Goal: Transaction & Acquisition: Purchase product/service

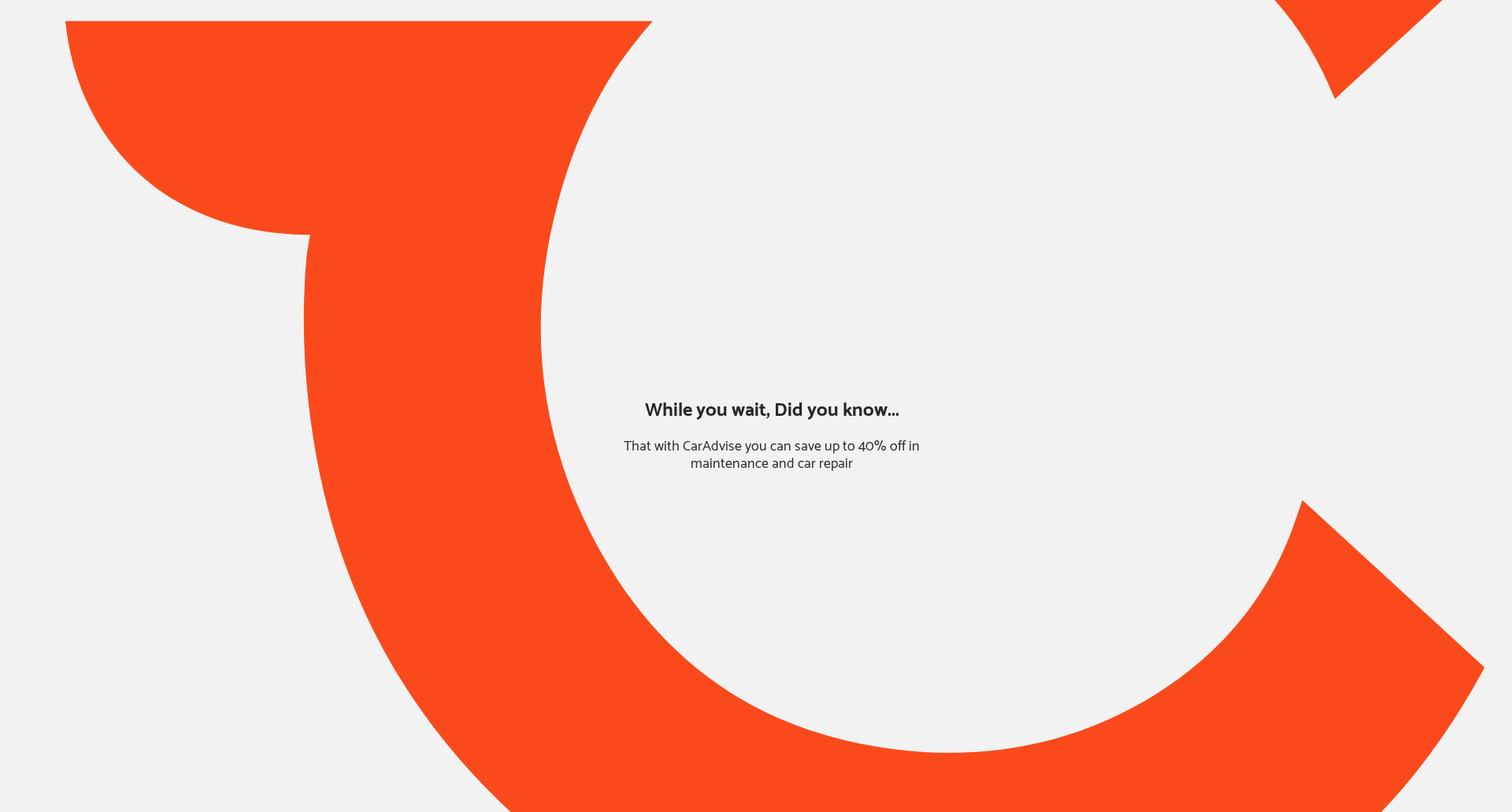
type input "*******"
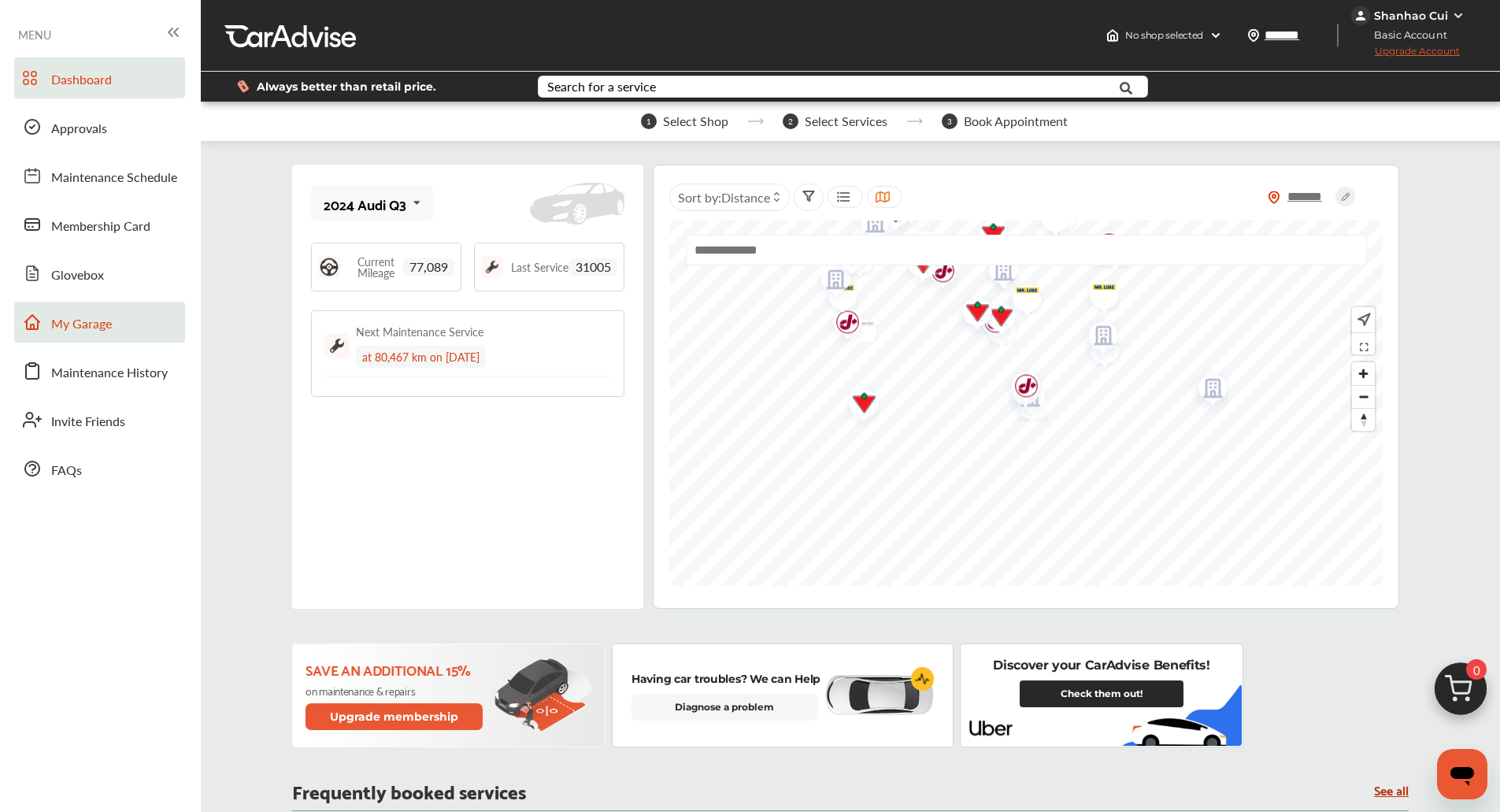
click at [98, 320] on span "My Garage" at bounding box center [82, 325] width 61 height 21
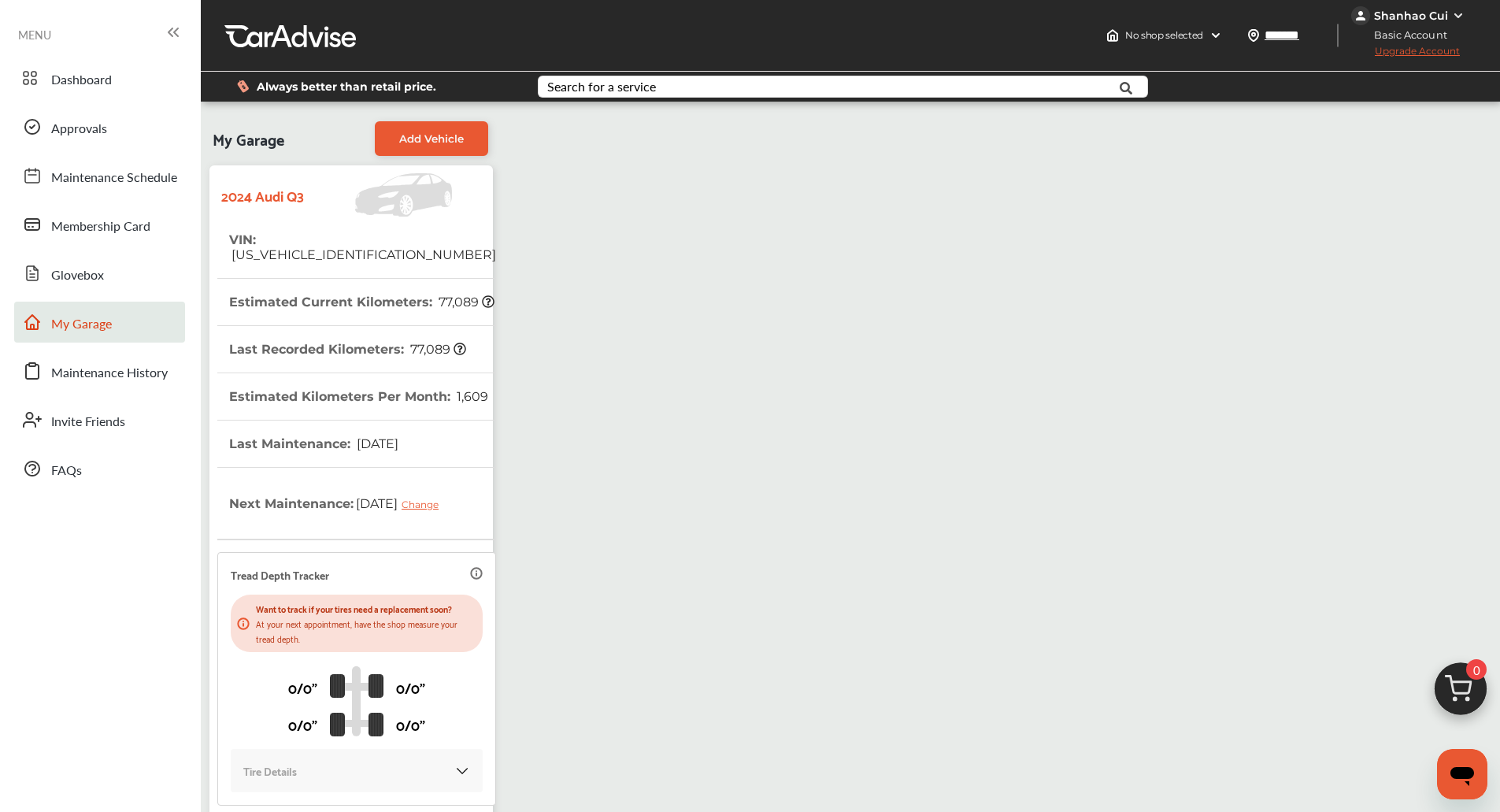
click at [1481, 678] on img at bounding box center [1460, 692] width 76 height 76
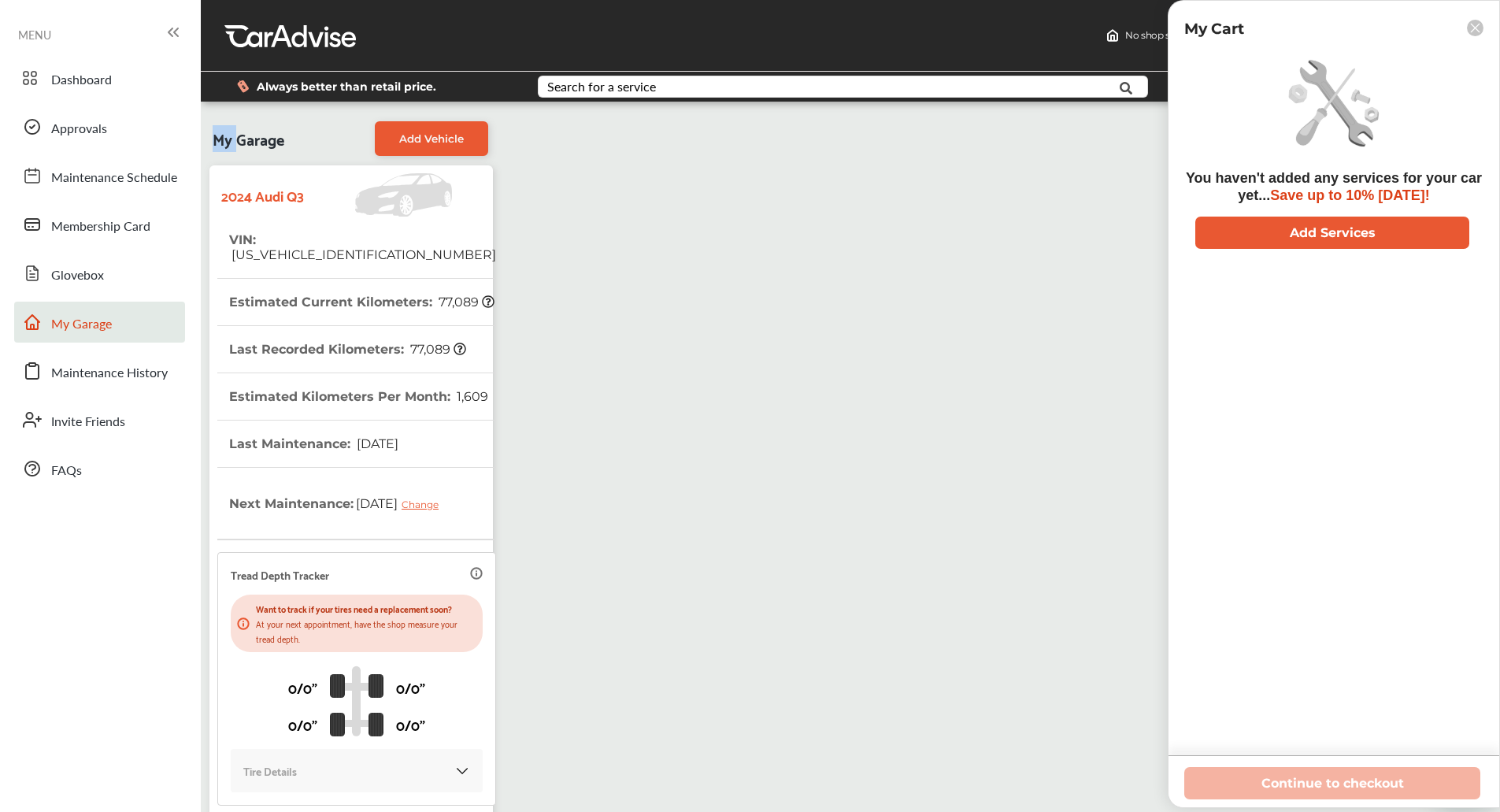
click at [1481, 678] on div "You haven't added any services for your car yet... Save up to 10% [DATE]! Add S…" at bounding box center [1333, 402] width 299 height 704
click at [1396, 233] on button "Add Services" at bounding box center [1331, 232] width 274 height 32
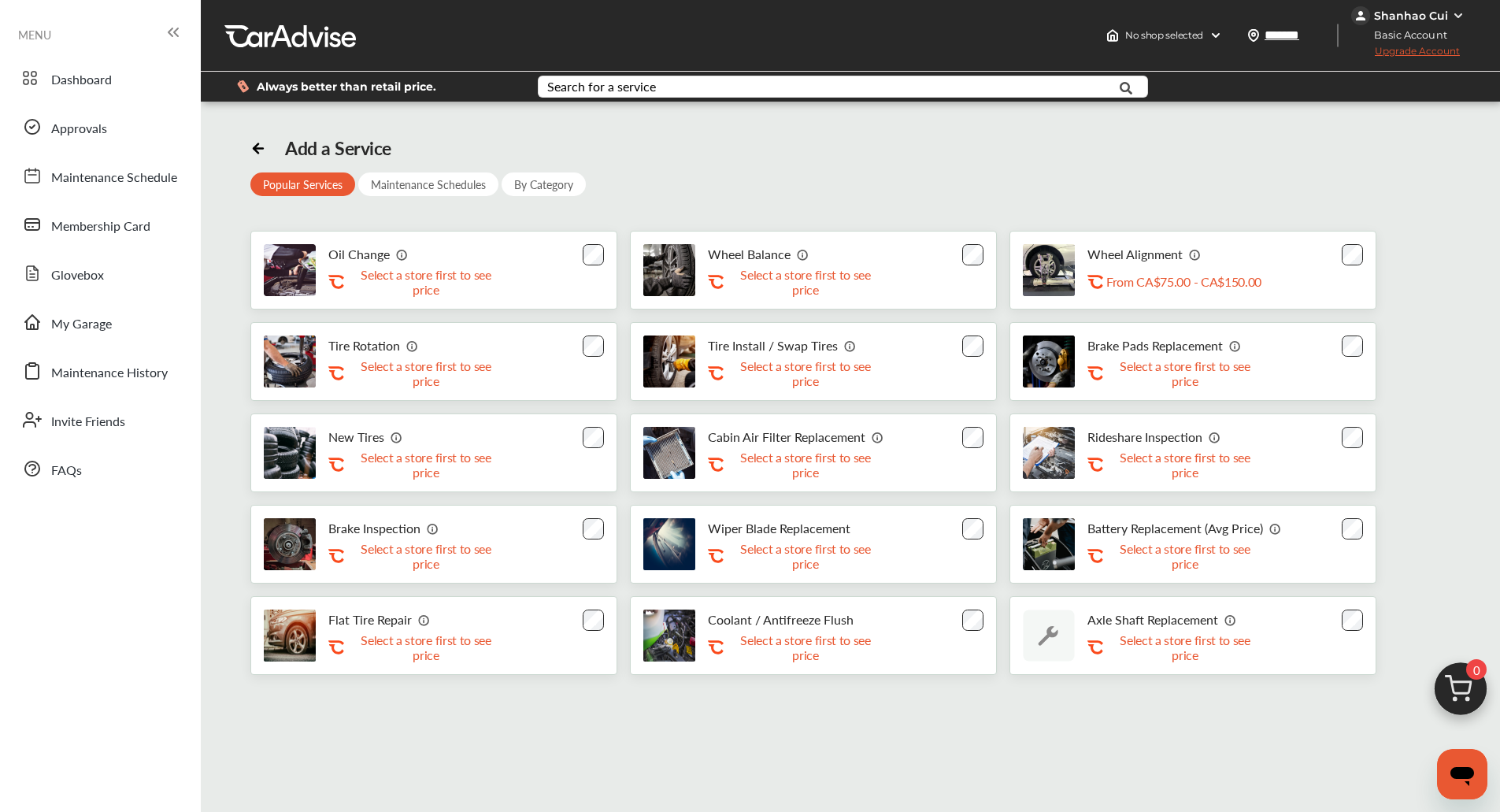
click at [579, 268] on div "Oil Change .st0{fill:#FA4A1C;} Select a store first to see price" at bounding box center [433, 270] width 367 height 79
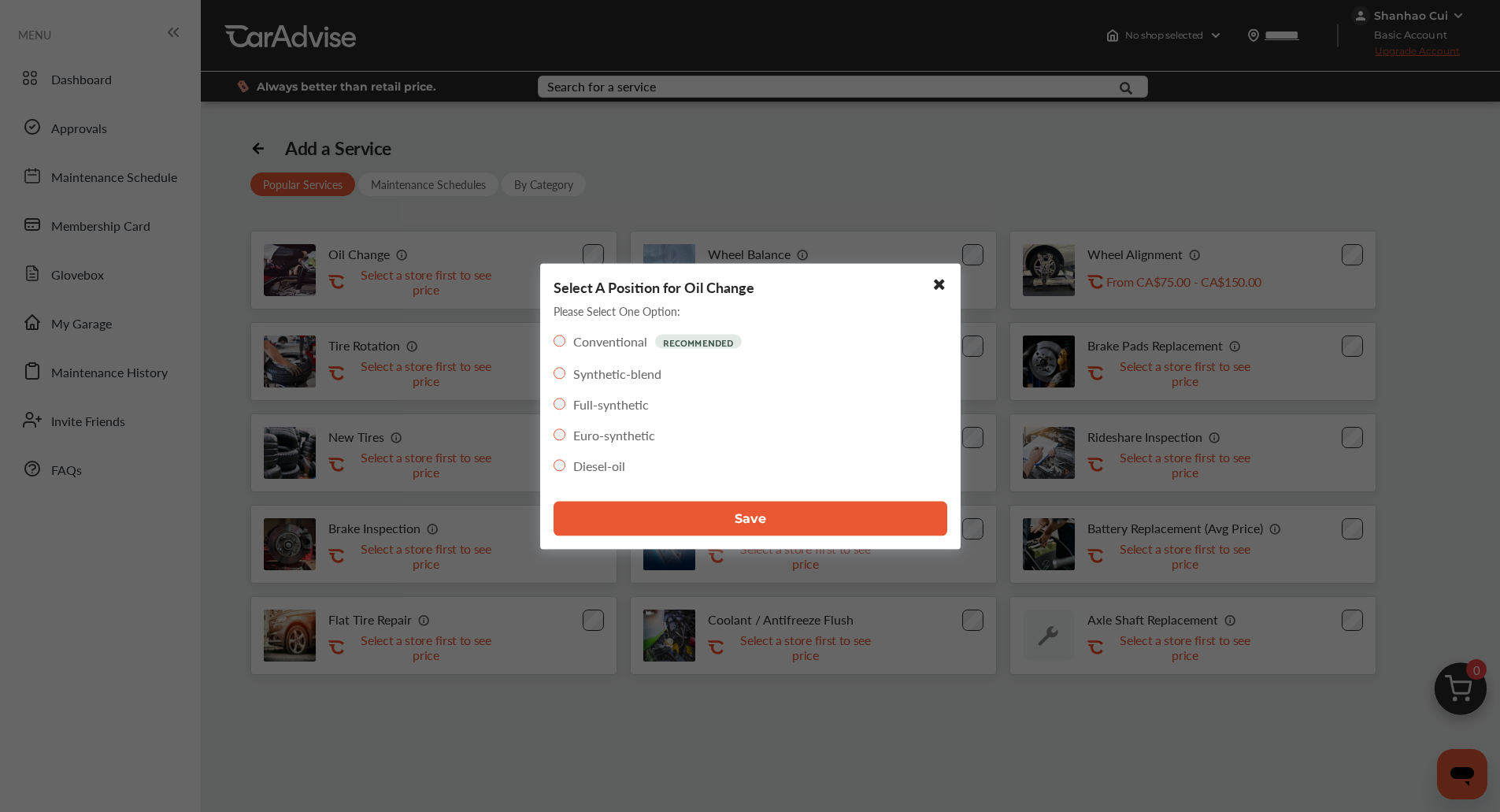
click at [702, 532] on button "Save" at bounding box center [750, 518] width 393 height 35
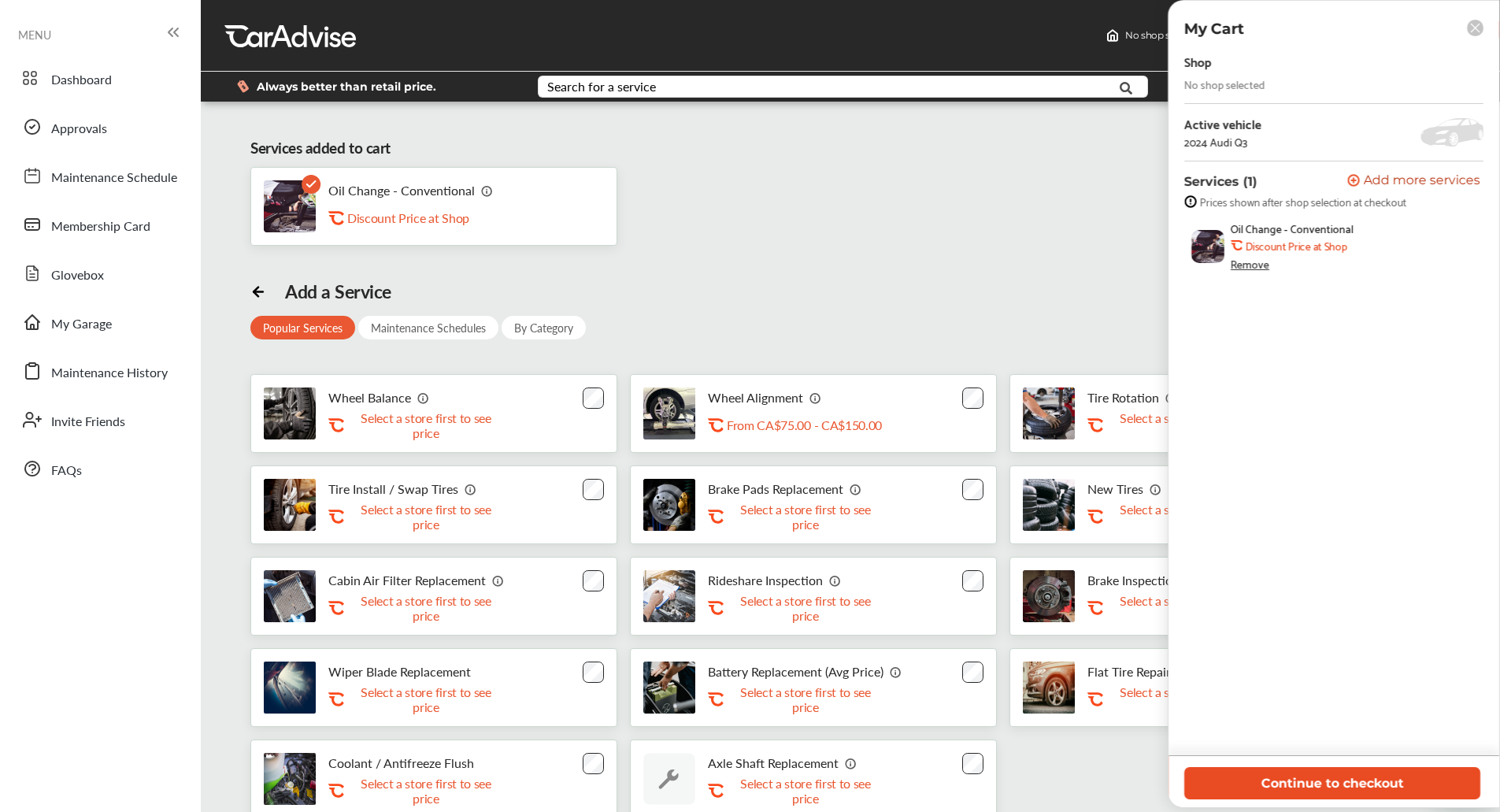
click at [1251, 782] on button "Continue to checkout" at bounding box center [1331, 782] width 296 height 32
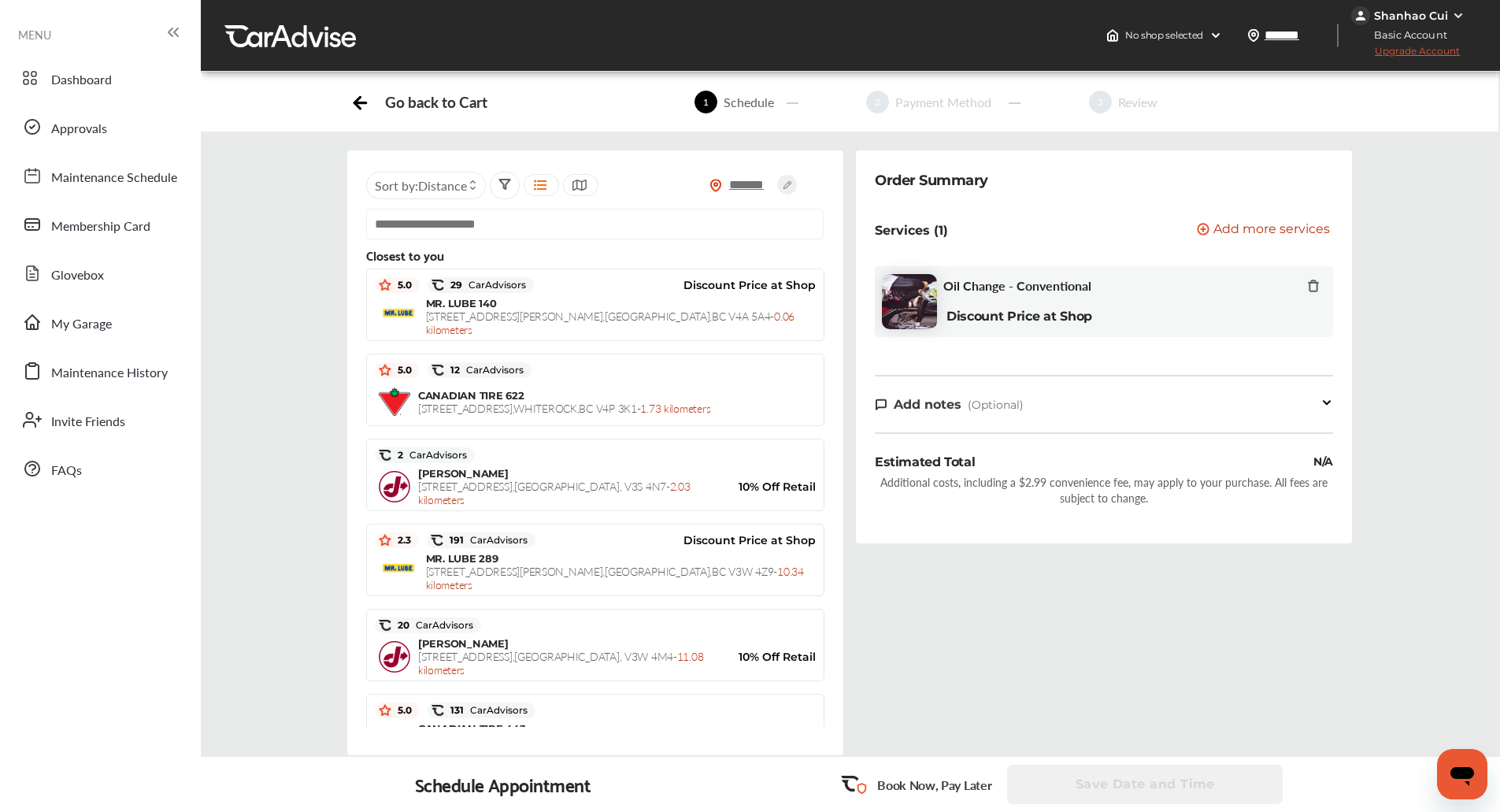
click at [492, 213] on input "text" at bounding box center [594, 223] width 458 height 30
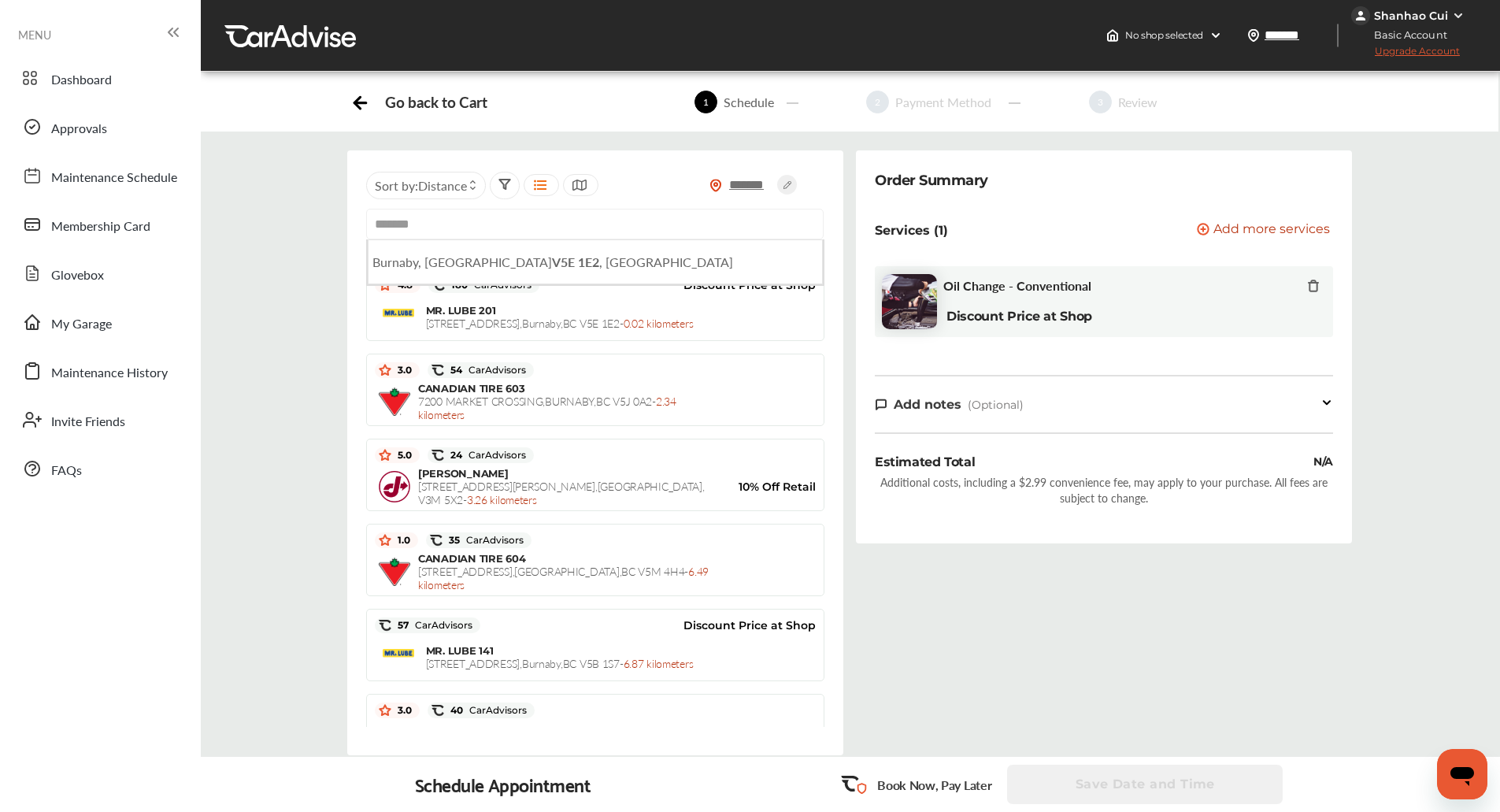
click at [492, 213] on input "*******" at bounding box center [594, 223] width 458 height 30
type input "*******"
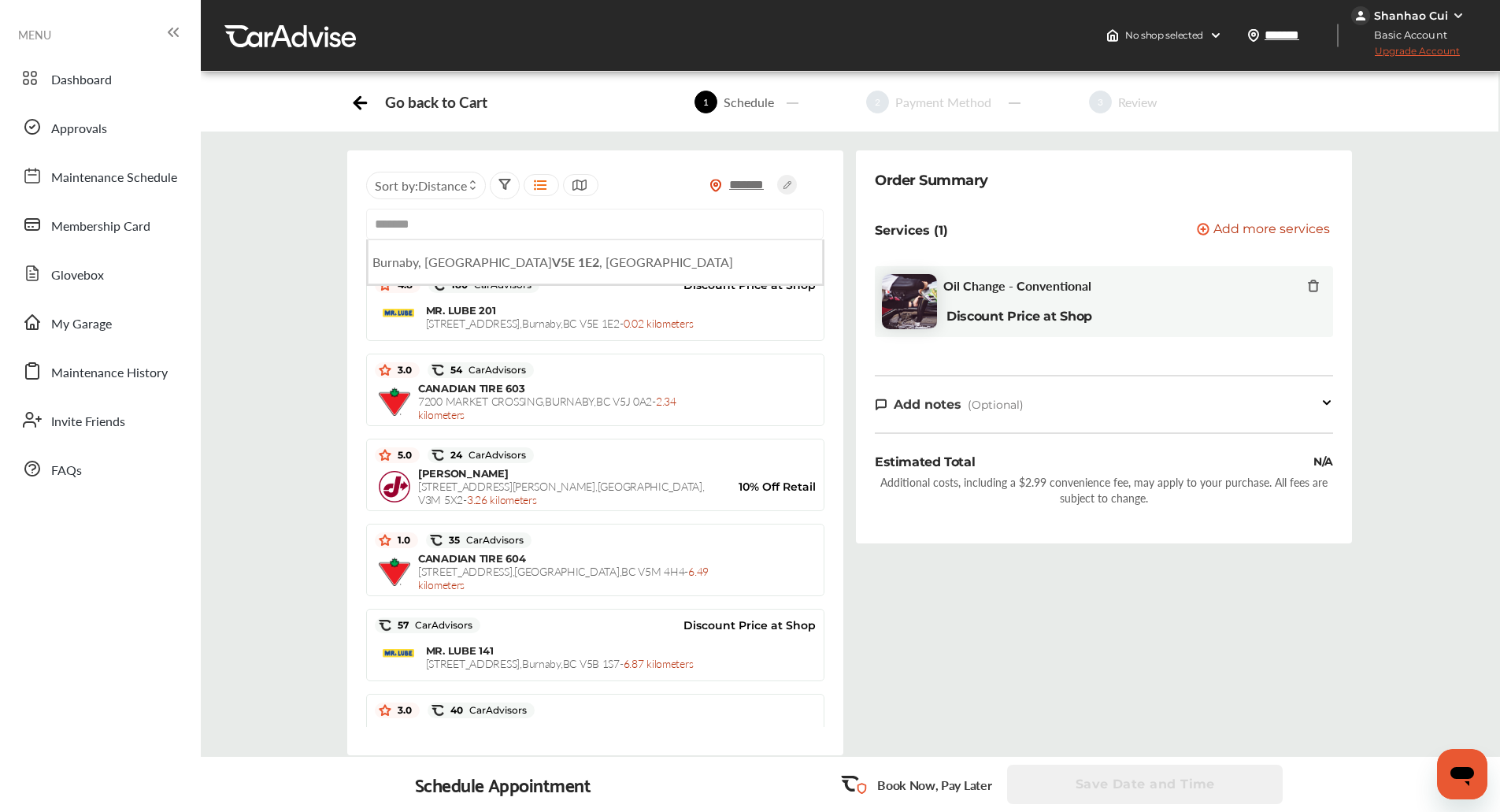
click at [331, 240] on div "******* Sort by : Distance ******* [GEOGRAPHIC_DATA], [GEOGRAPHIC_DATA] , [GEOG…" at bounding box center [849, 465] width 1323 height 630
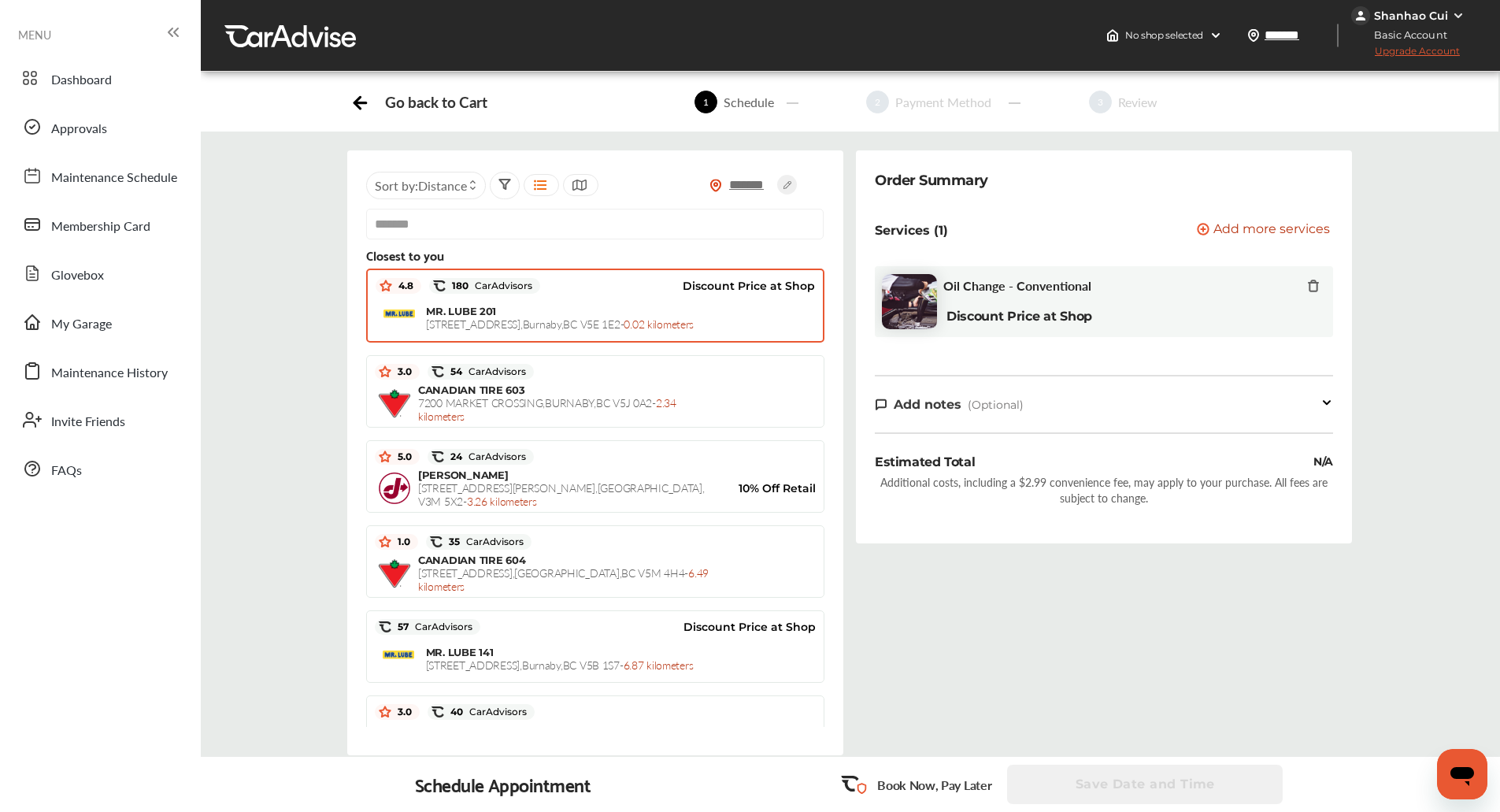
click at [507, 320] on span "[STREET_ADDRESS] - 0.02 kilometers" at bounding box center [559, 323] width 268 height 16
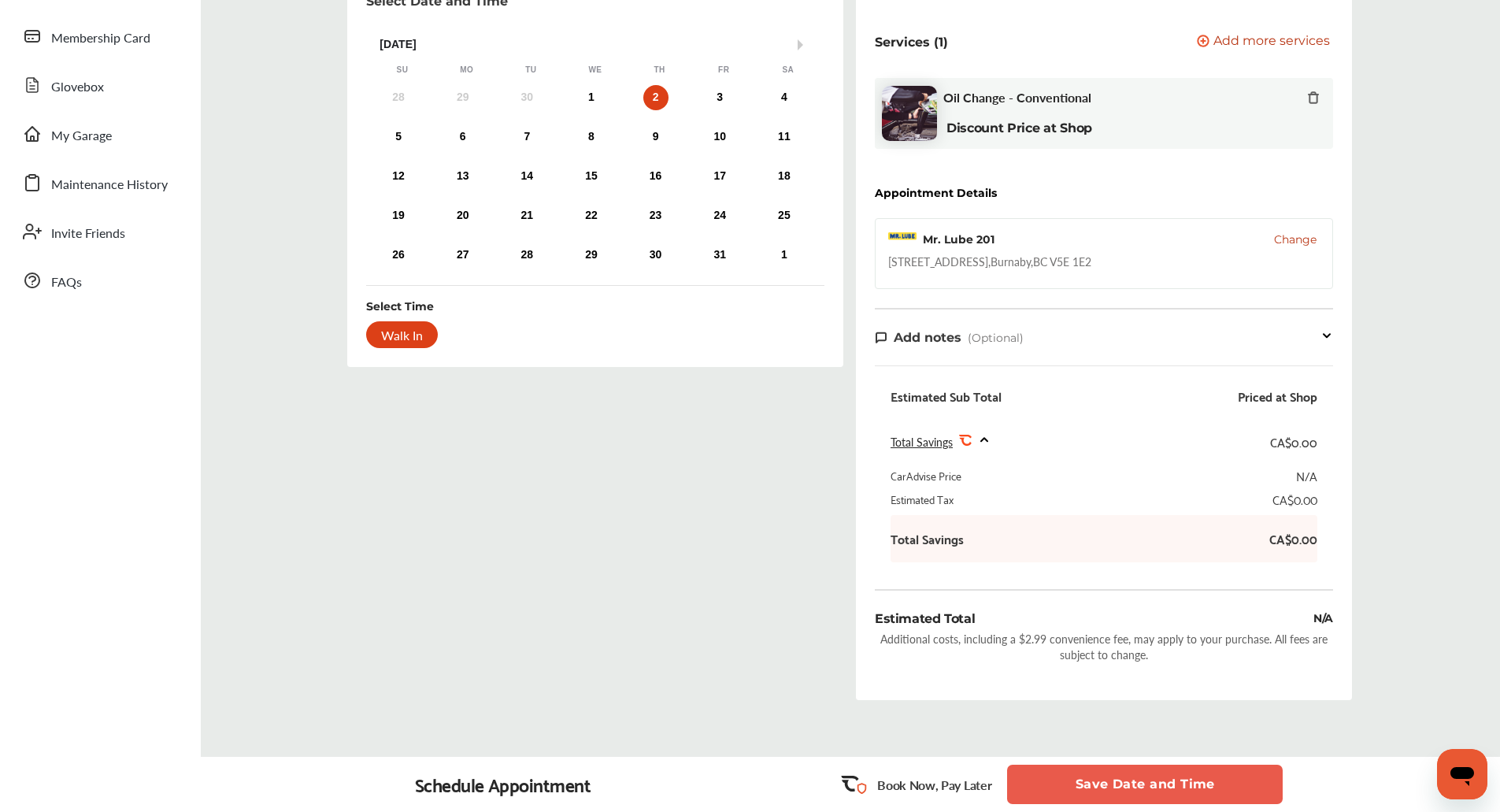
scroll to position [274, 0]
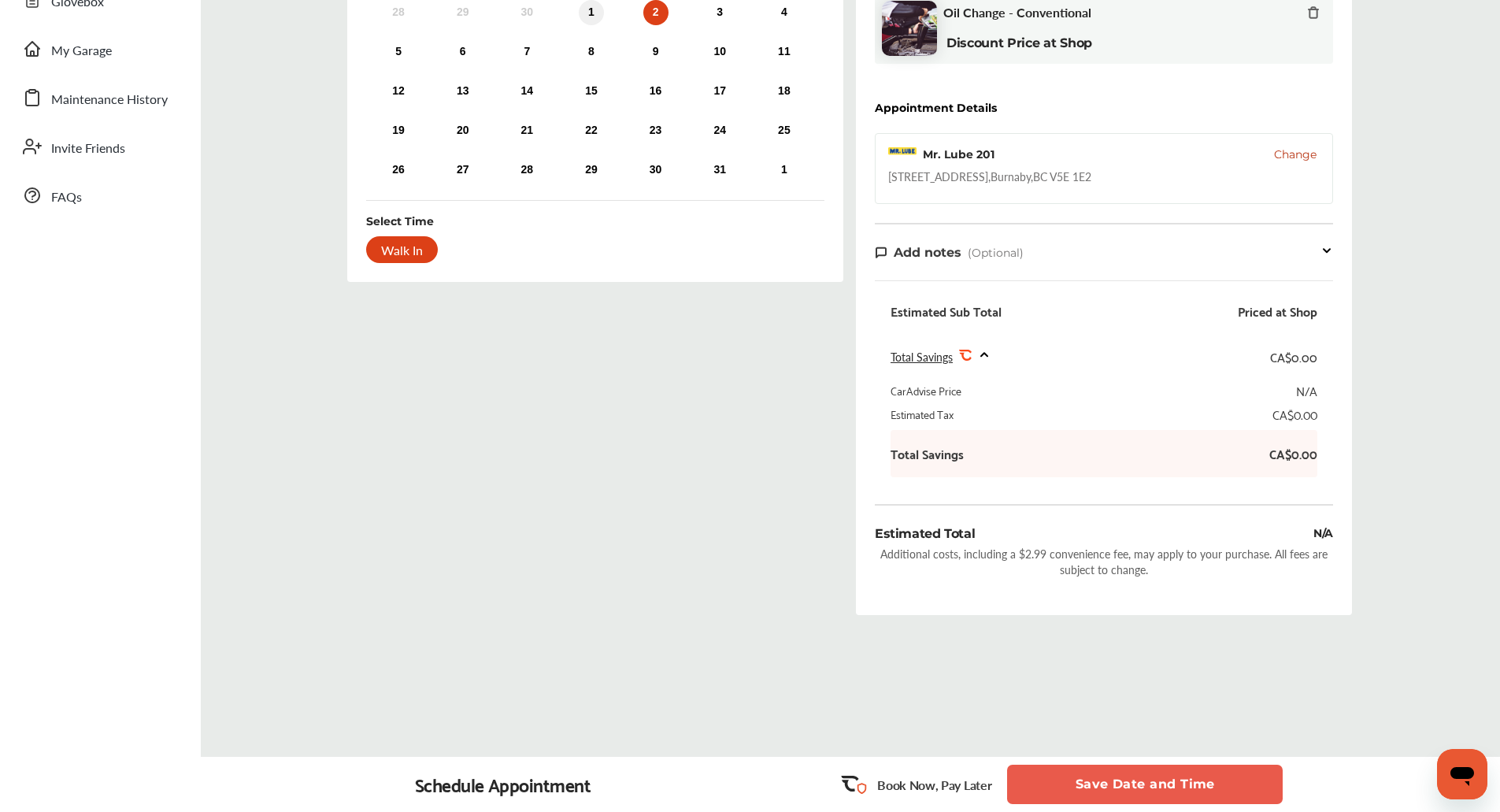
click at [589, 8] on div "1" at bounding box center [591, 12] width 25 height 25
click at [406, 261] on div "Walk In" at bounding box center [401, 249] width 71 height 27
click at [1101, 785] on button "Save Date and Time" at bounding box center [1144, 783] width 275 height 39
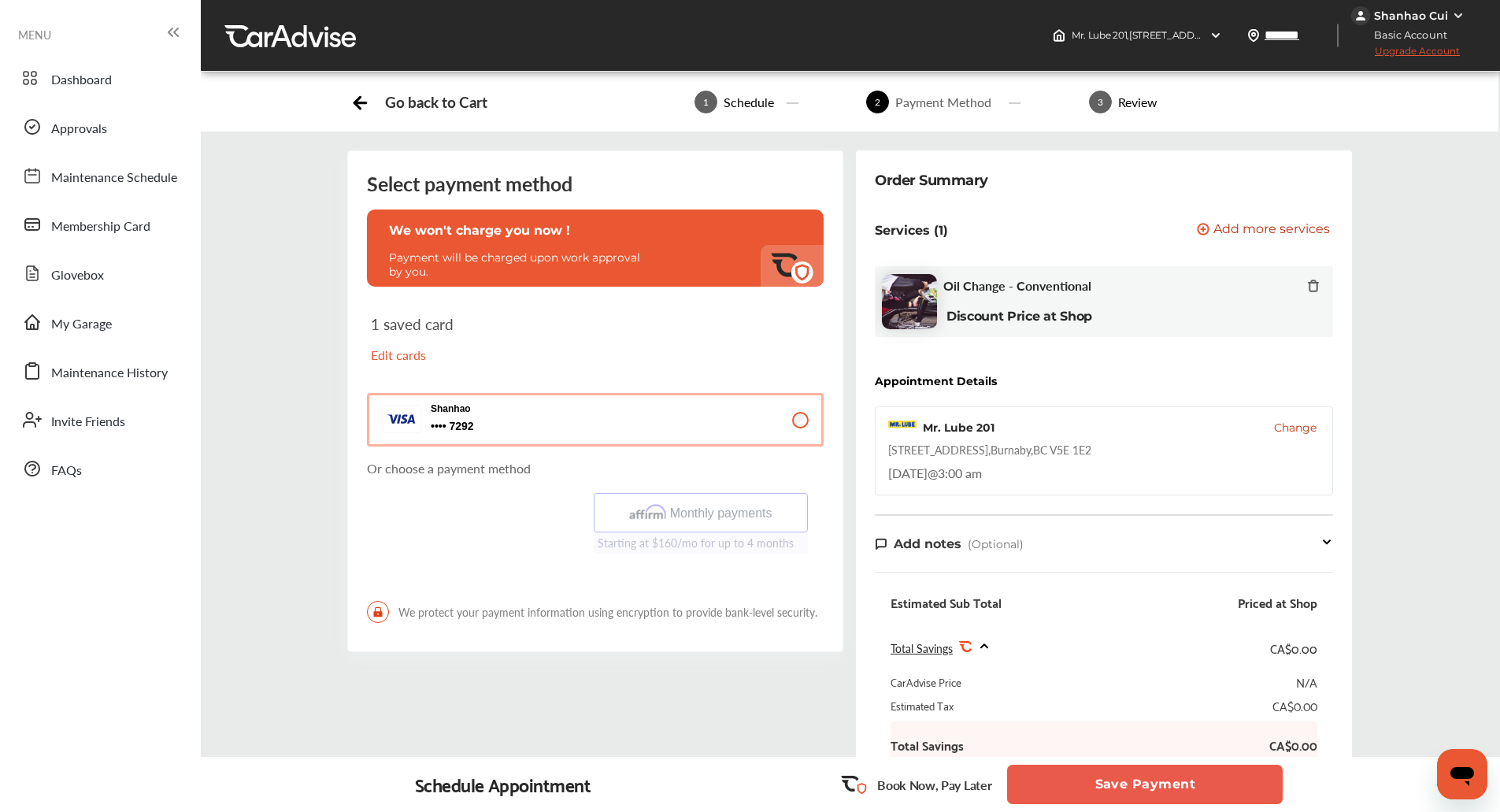
click at [1115, 781] on button "Save Payment" at bounding box center [1144, 783] width 275 height 39
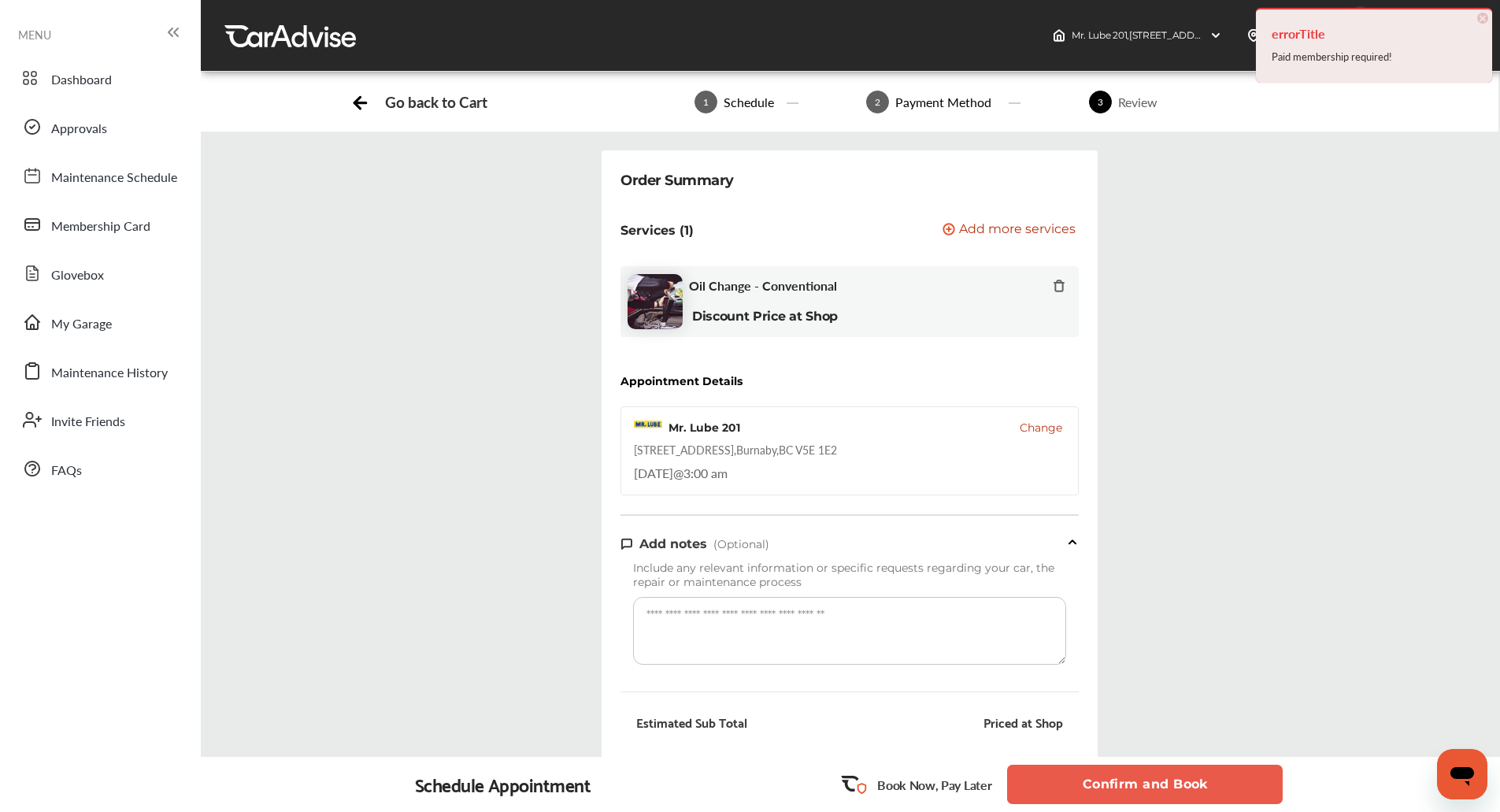
click at [1115, 781] on button "Confirm and Book" at bounding box center [1144, 783] width 275 height 39
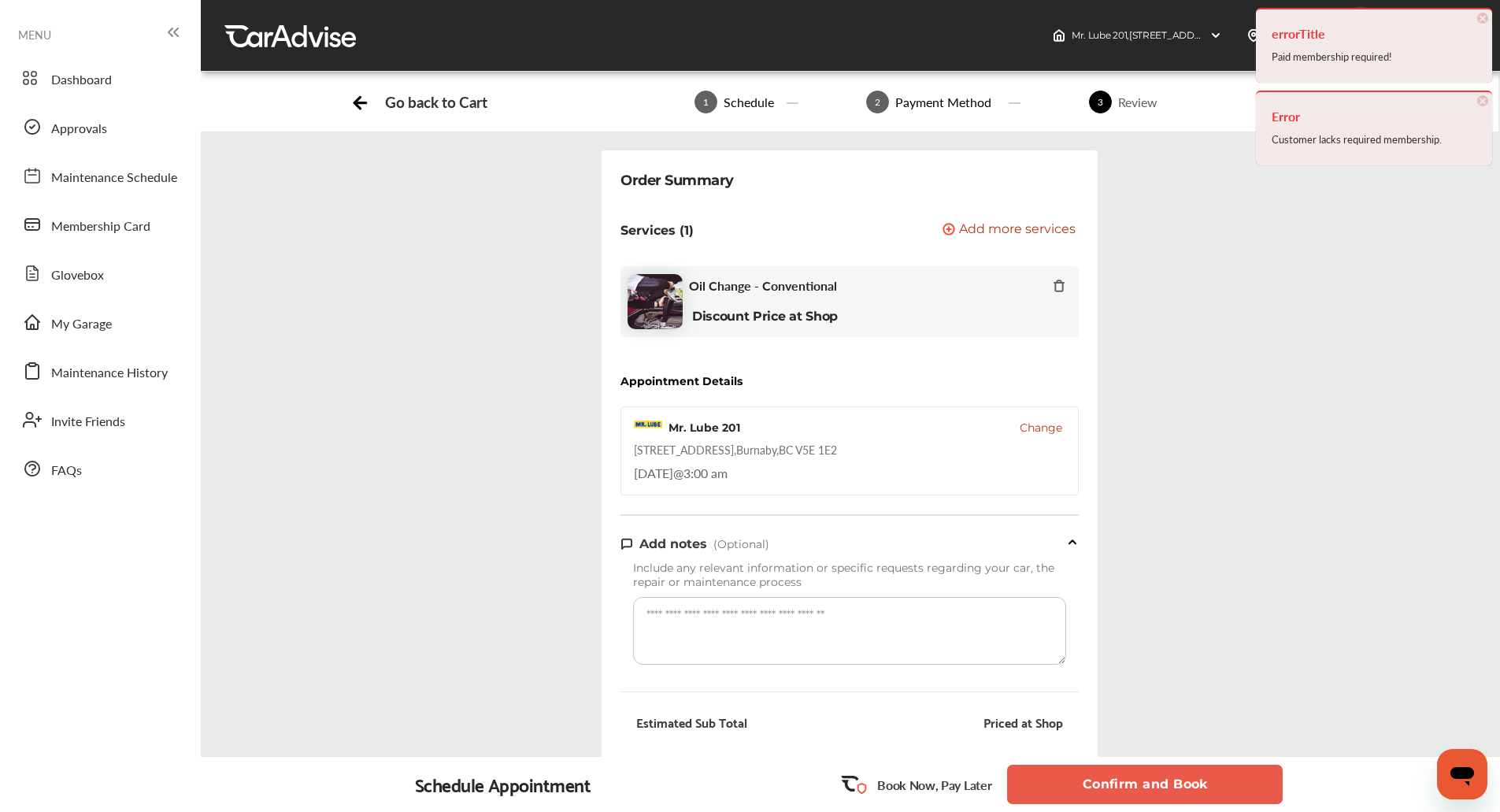
click at [1486, 19] on span "×" at bounding box center [1482, 18] width 11 height 11
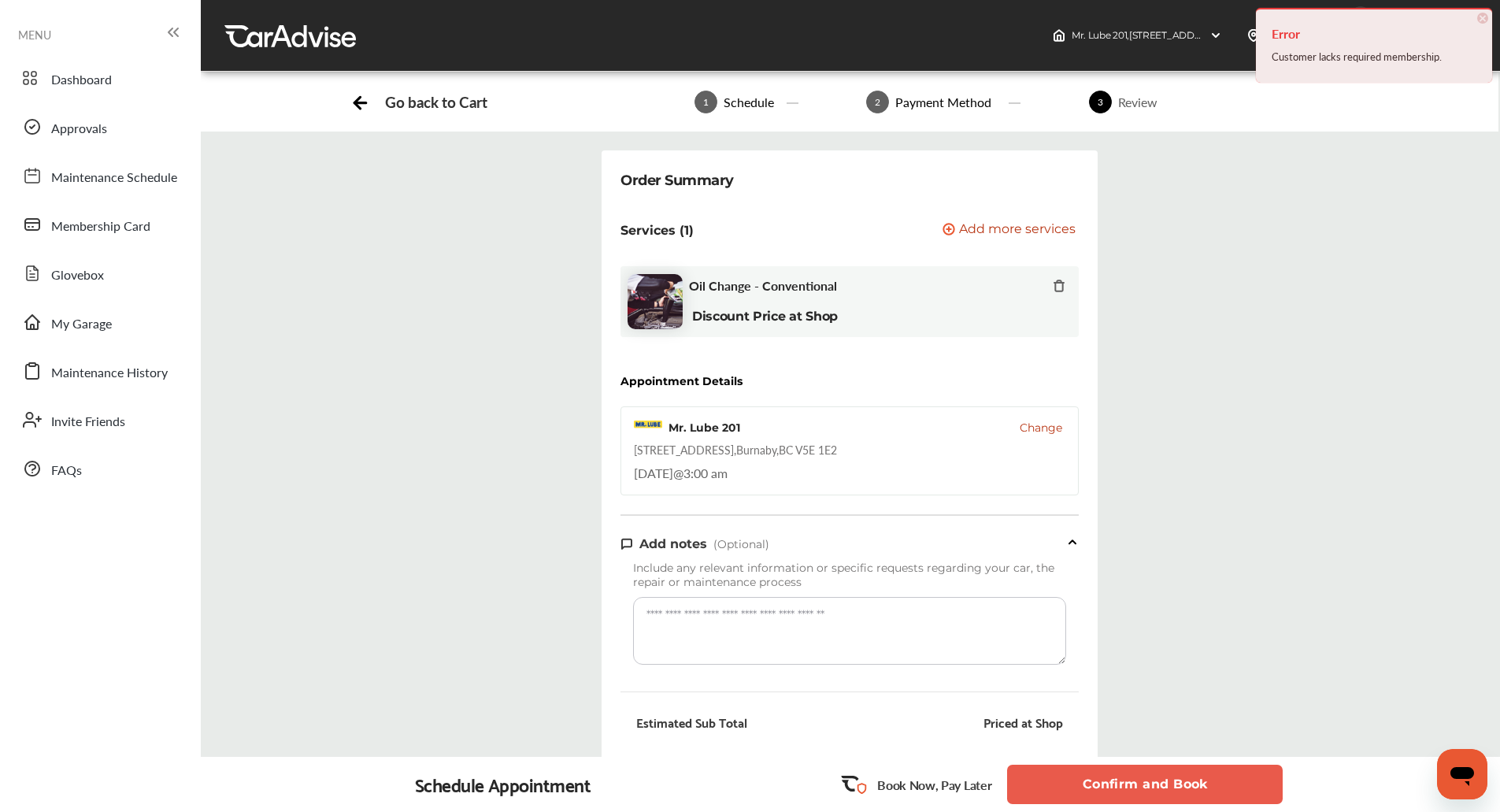
click at [1486, 19] on span "×" at bounding box center [1482, 18] width 11 height 11
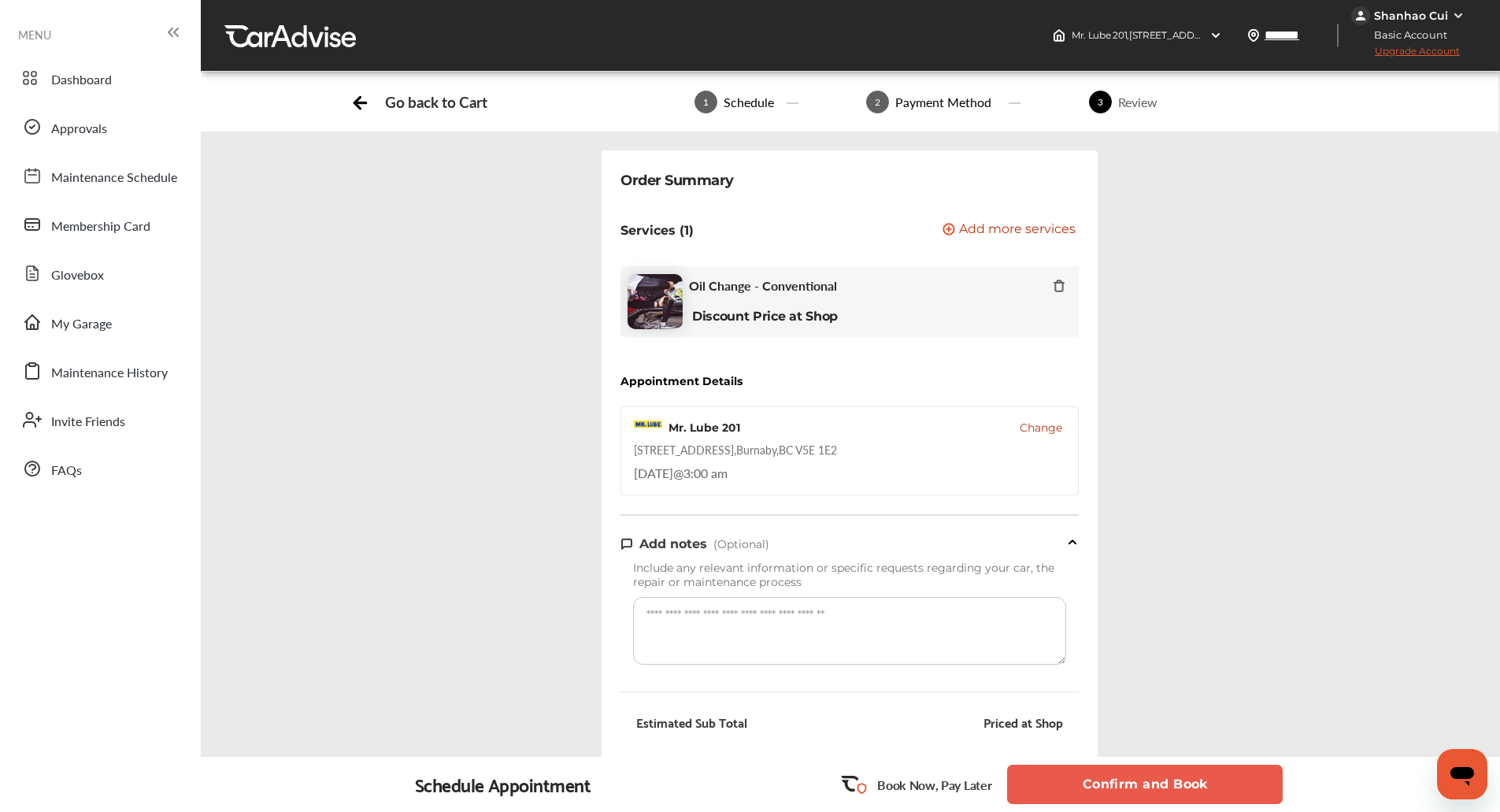
click at [1438, 17] on div "Shanhao Cui" at bounding box center [1411, 16] width 74 height 14
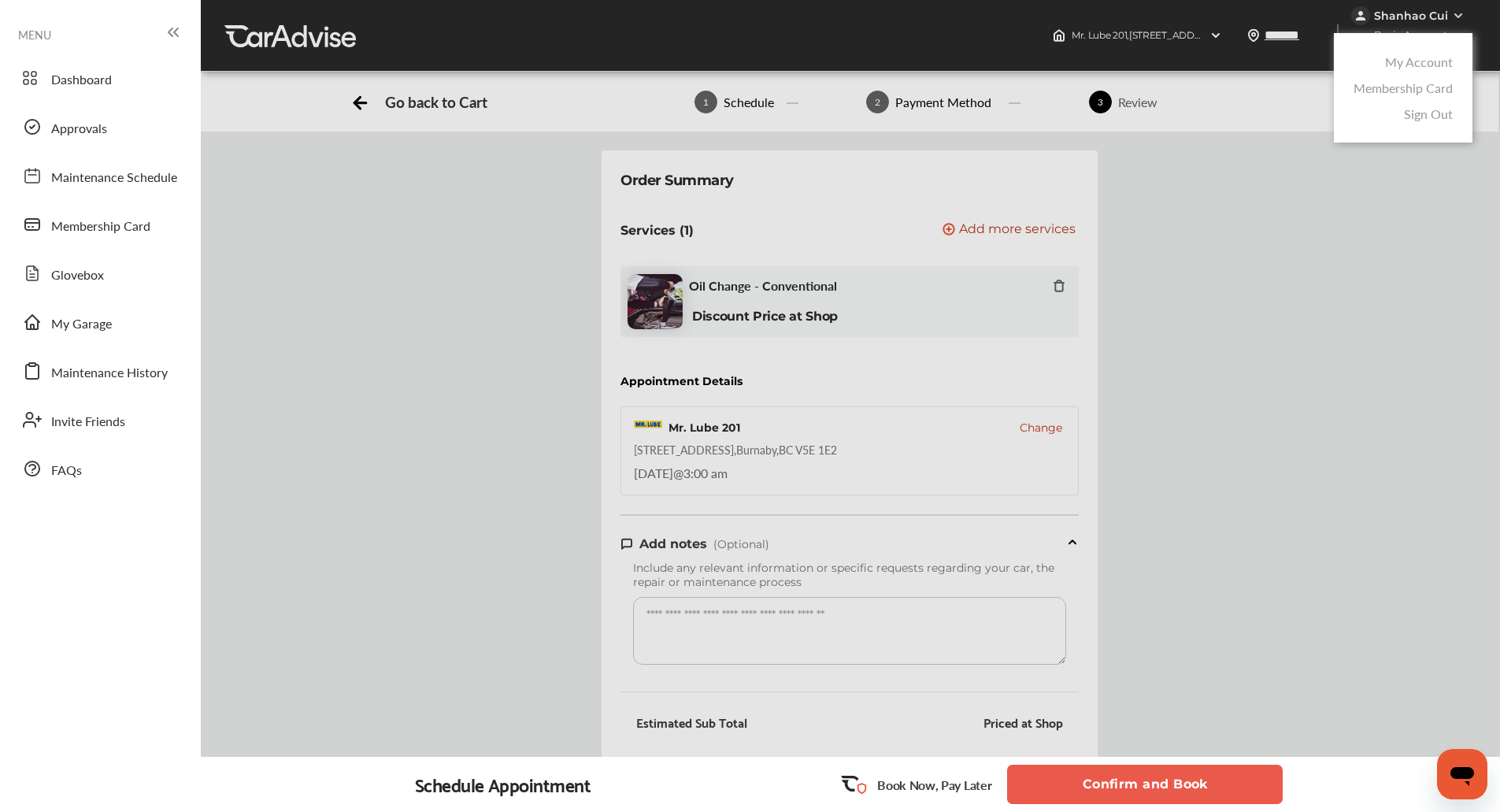
click at [1427, 60] on link "My Account" at bounding box center [1418, 62] width 68 height 18
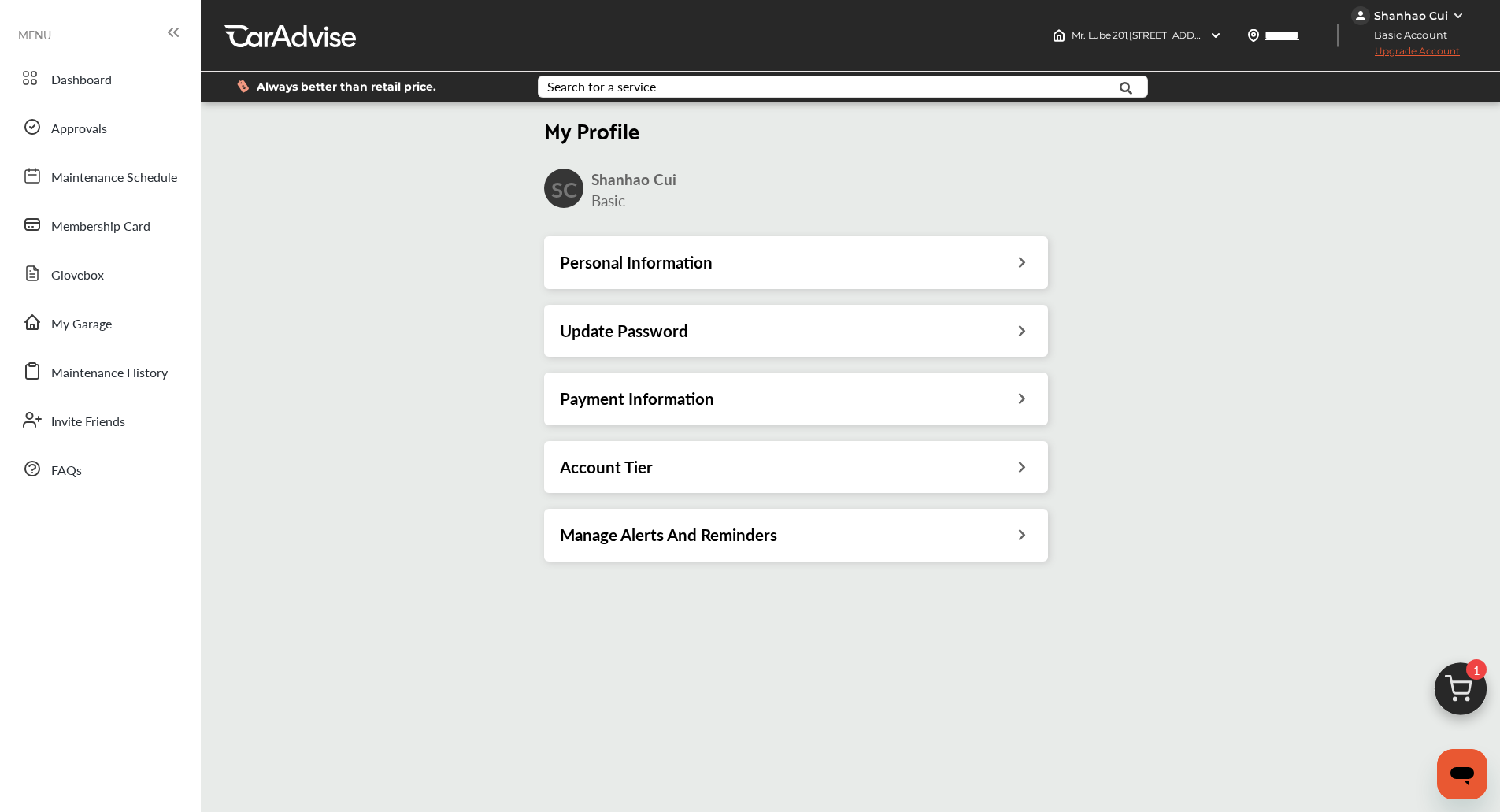
click at [1417, 13] on div "Shanhao Cui" at bounding box center [1411, 16] width 74 height 14
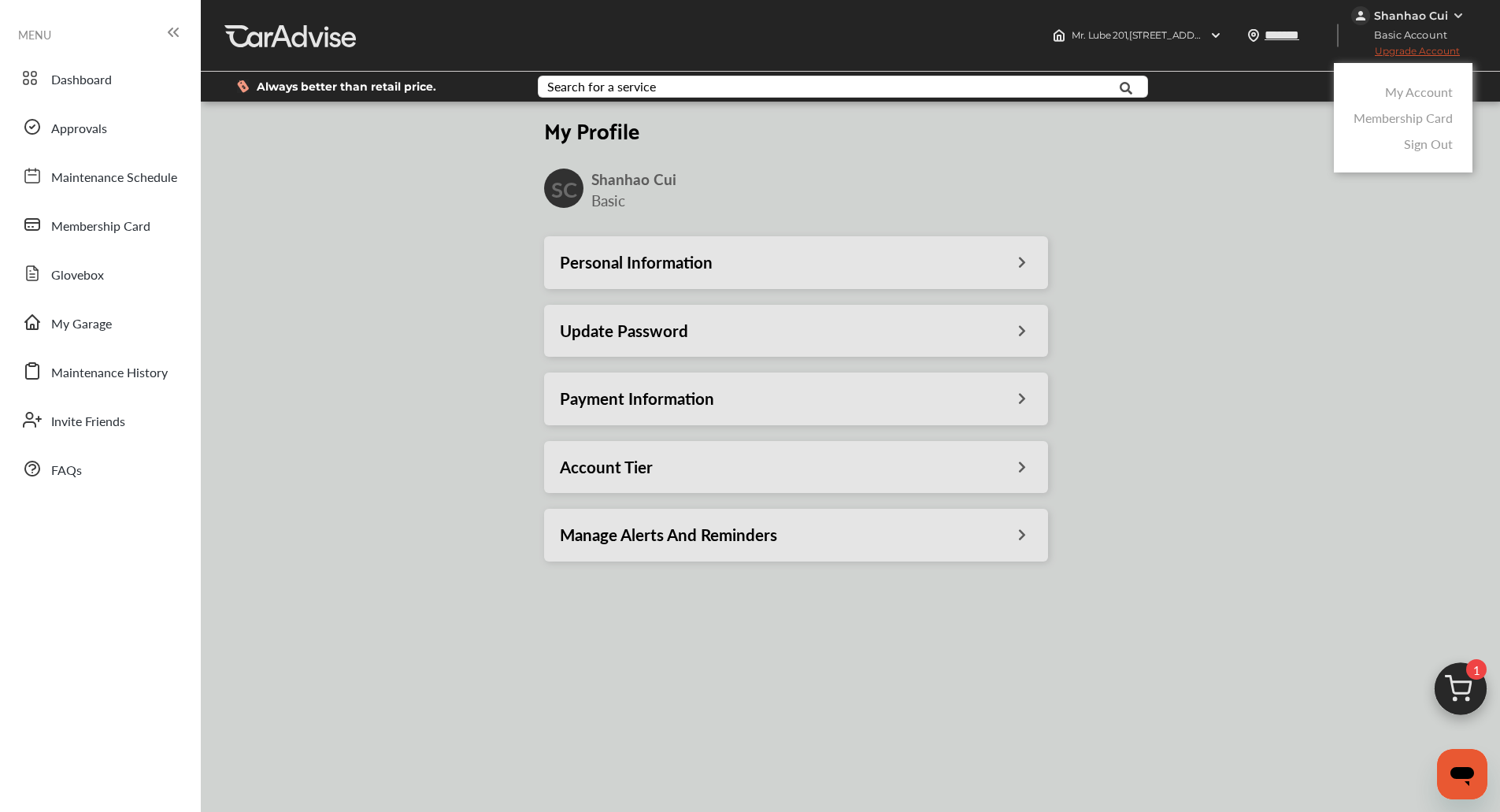
click at [1426, 89] on link "My Account" at bounding box center [1418, 91] width 68 height 18
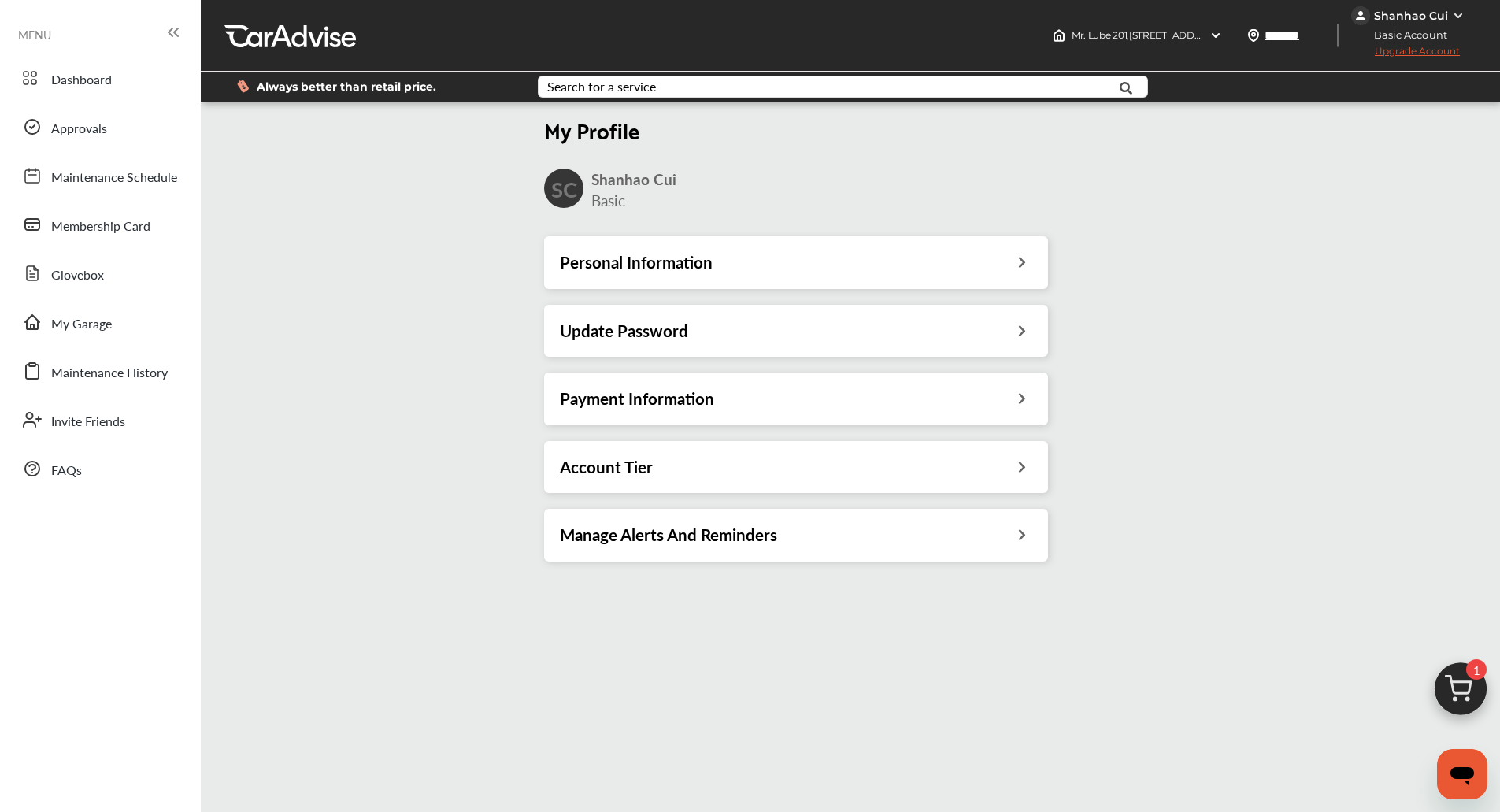
click at [790, 459] on div "Account Tier" at bounding box center [796, 467] width 472 height 21
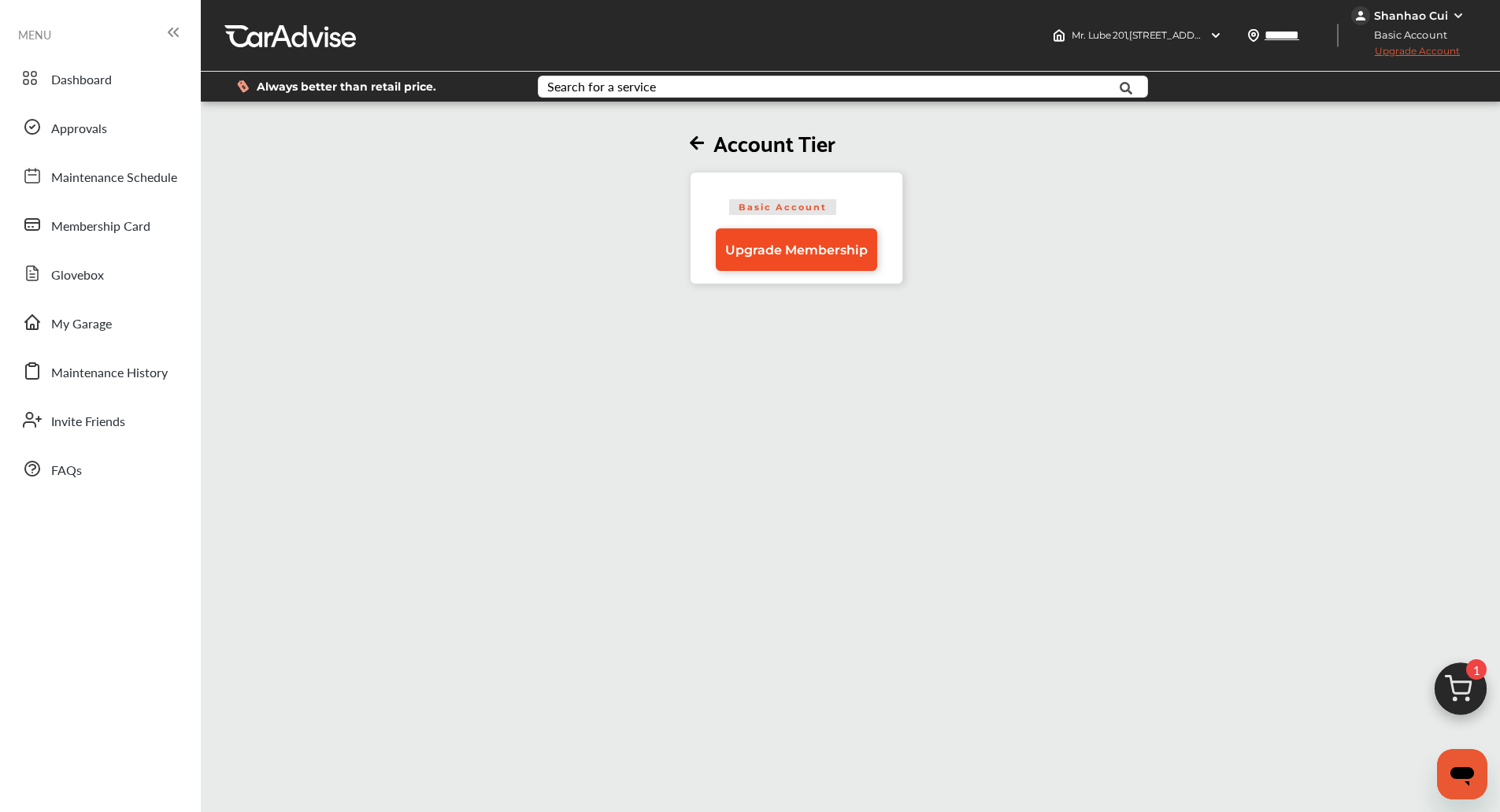
click at [790, 249] on span "Upgrade Membership" at bounding box center [796, 249] width 142 height 15
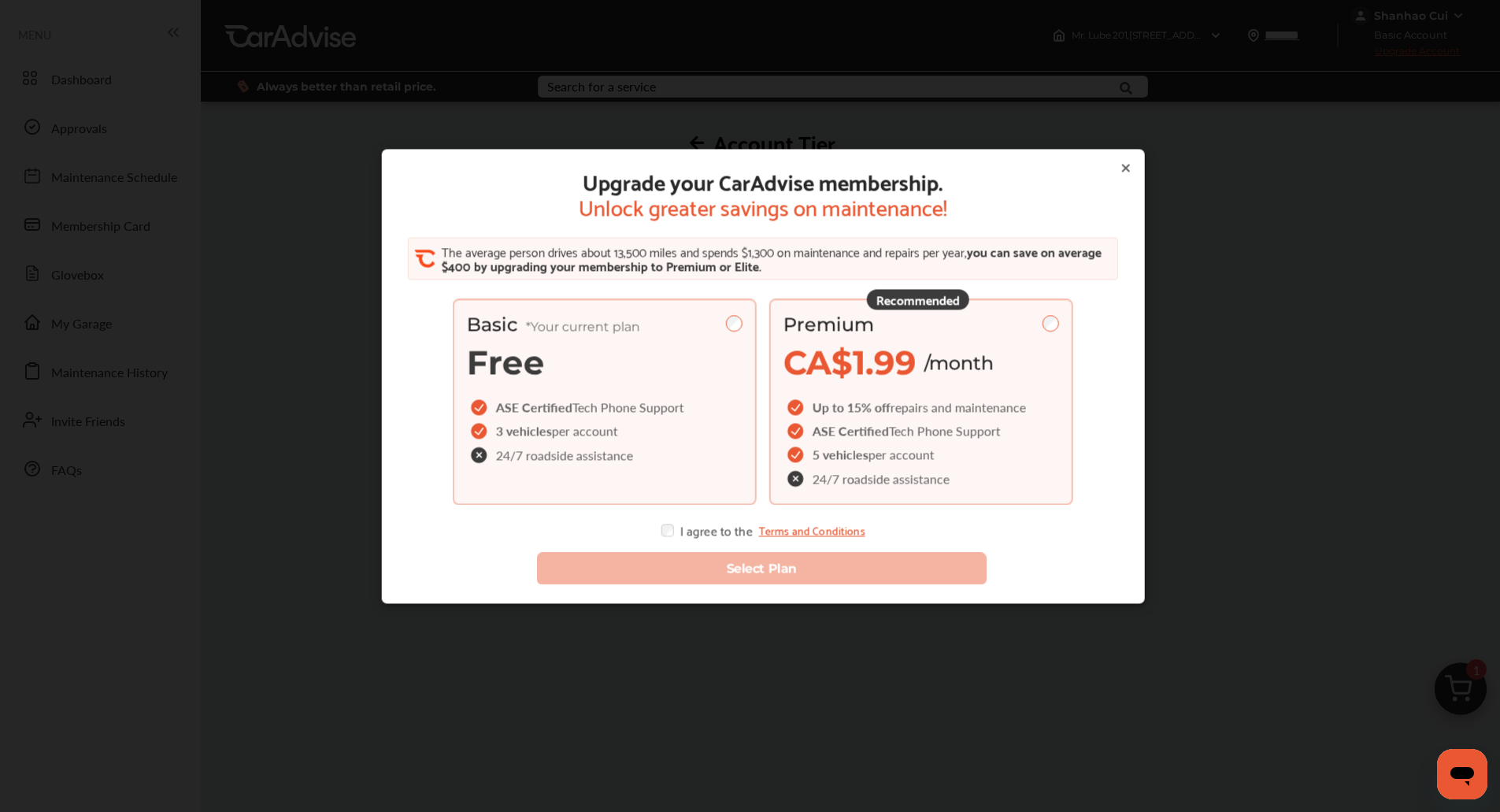
click at [908, 406] on span "repairs and maintenance" at bounding box center [958, 407] width 135 height 18
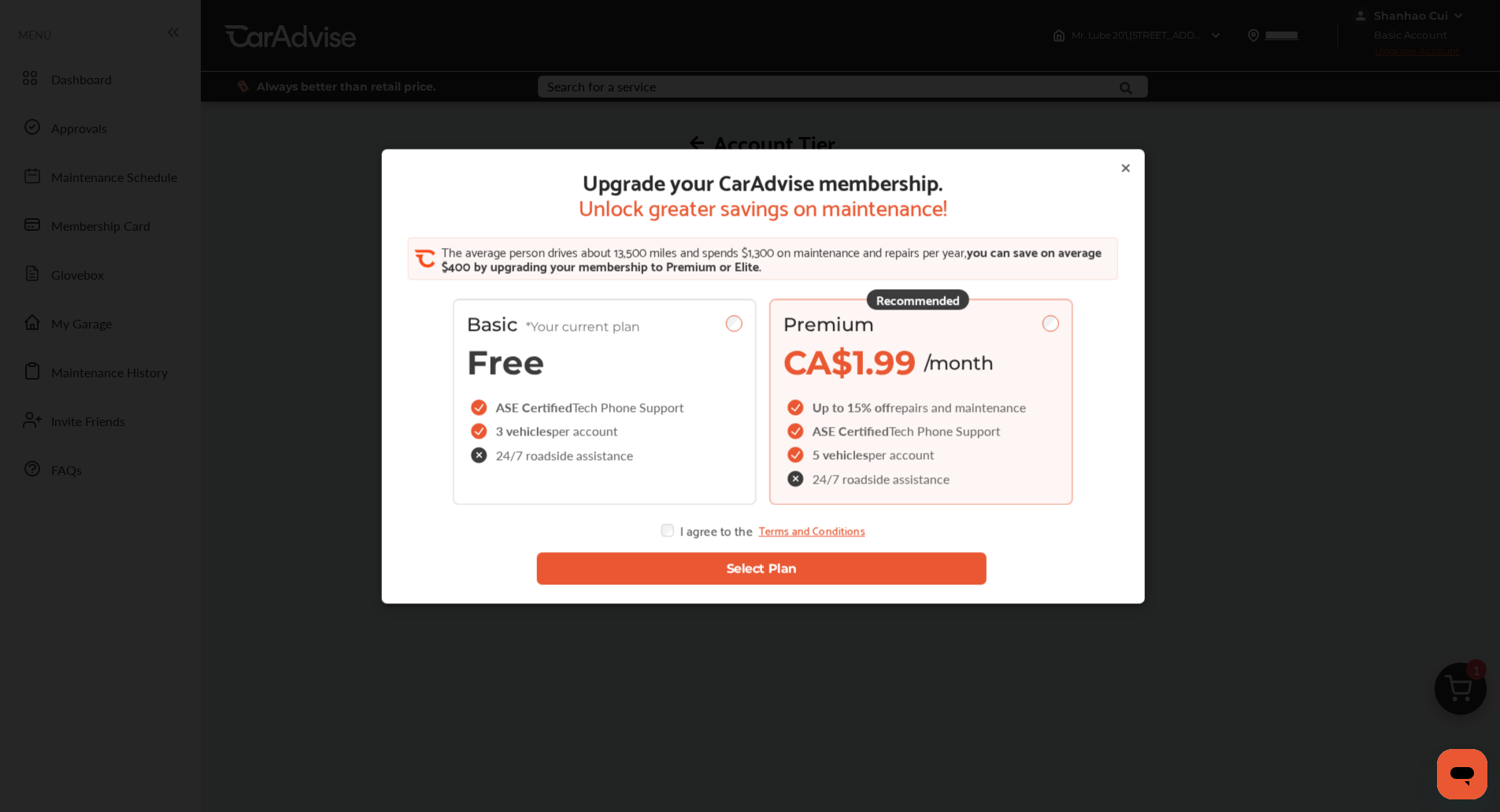
click at [677, 559] on button "Select Plan" at bounding box center [761, 568] width 450 height 32
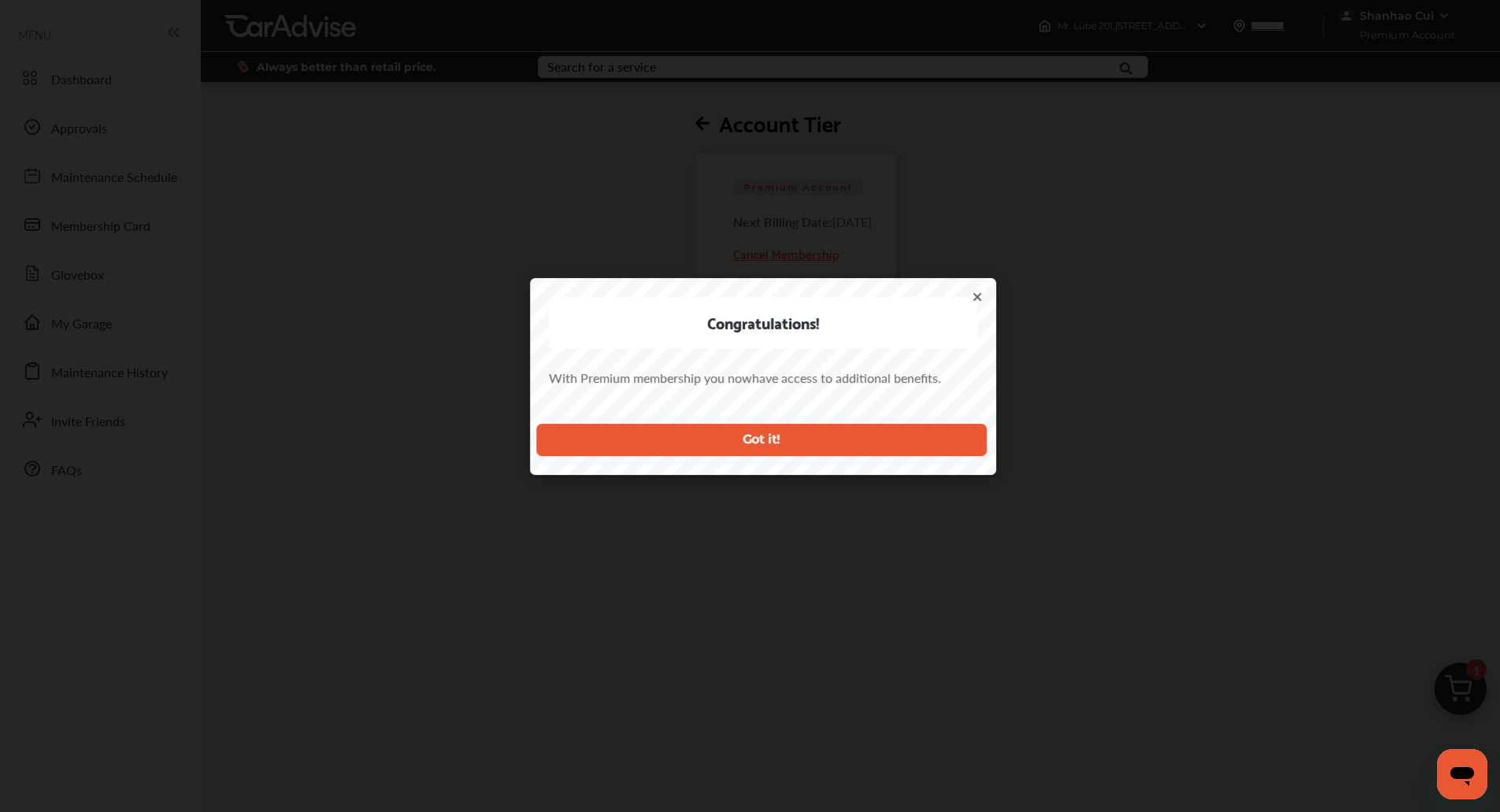
click at [1098, 248] on div "Congratulations! With Premium membership you now have access to additional bene…" at bounding box center [763, 419] width 1525 height 837
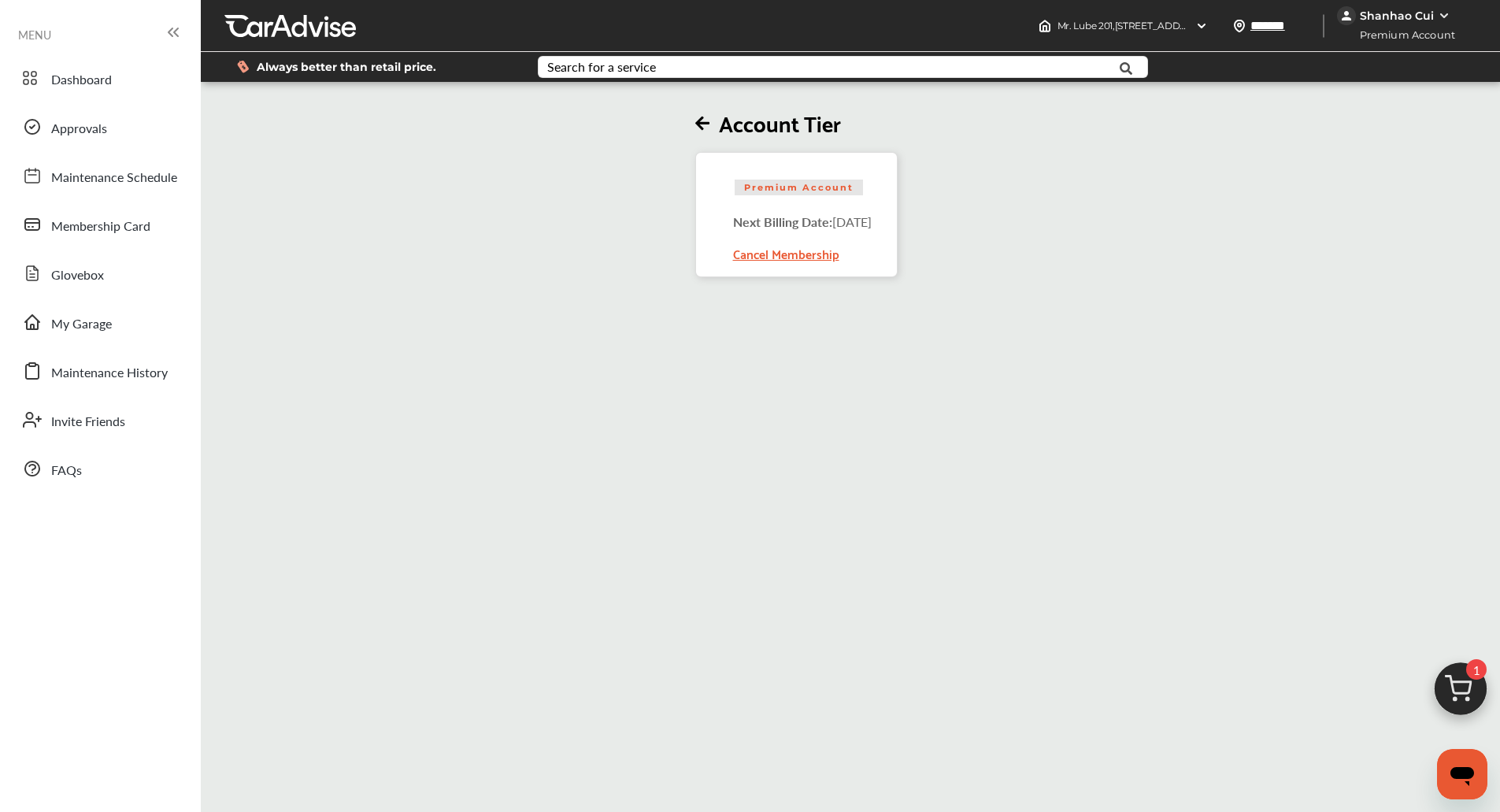
click at [1476, 694] on img at bounding box center [1460, 692] width 76 height 76
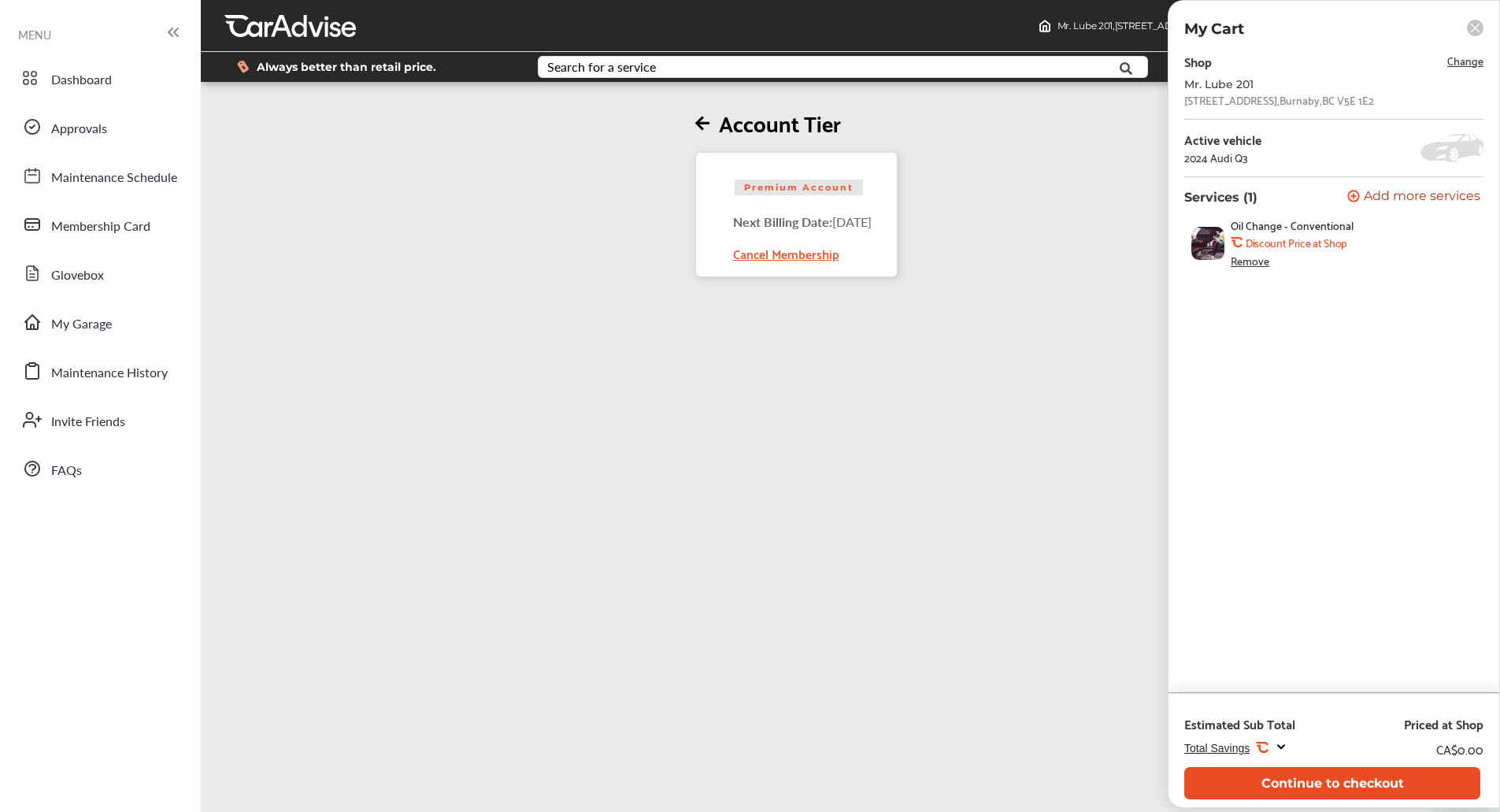
click at [1336, 790] on button "Continue to checkout" at bounding box center [1331, 782] width 296 height 32
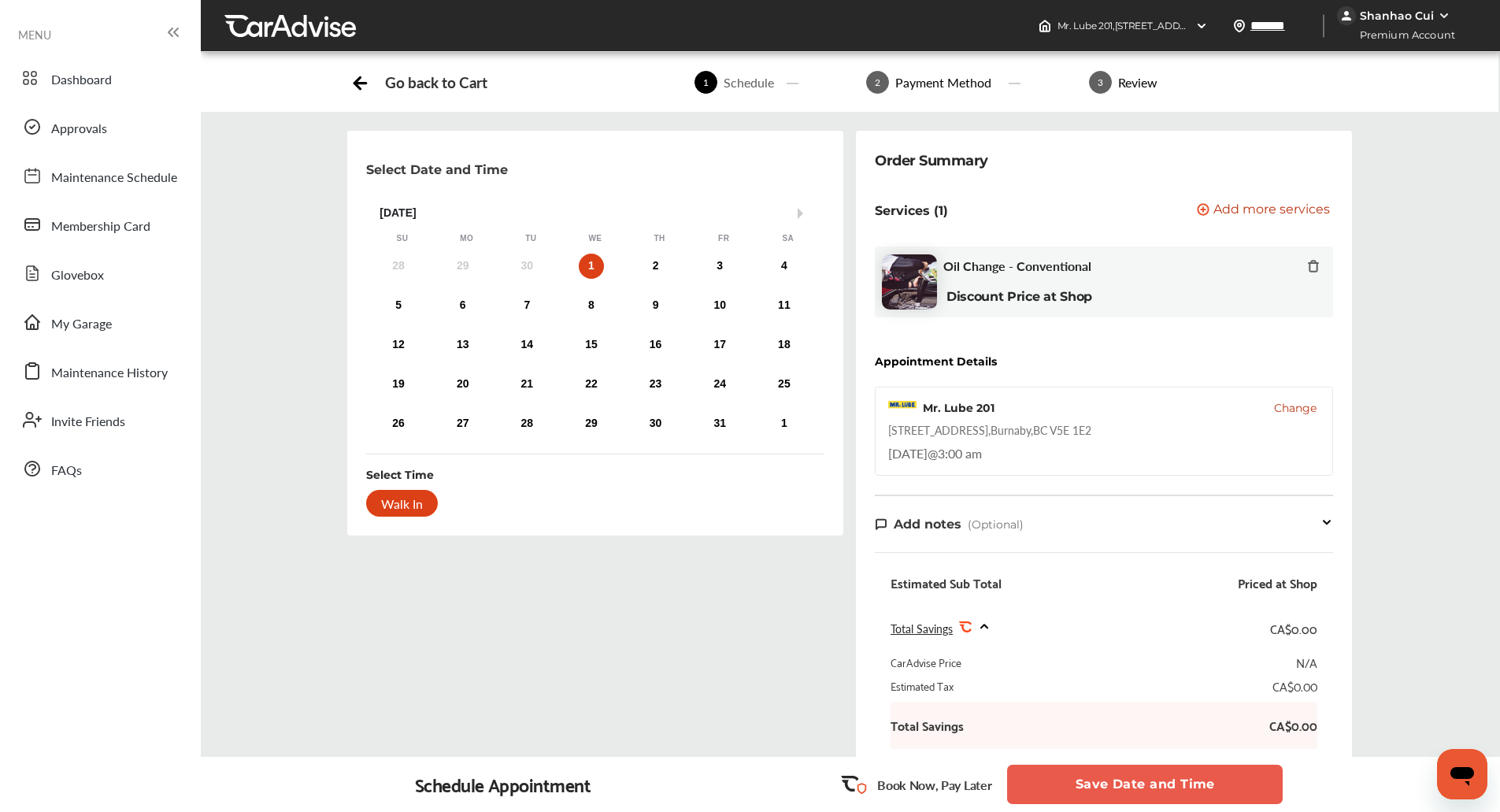
click at [1178, 790] on button "Save Date and Time" at bounding box center [1144, 783] width 275 height 39
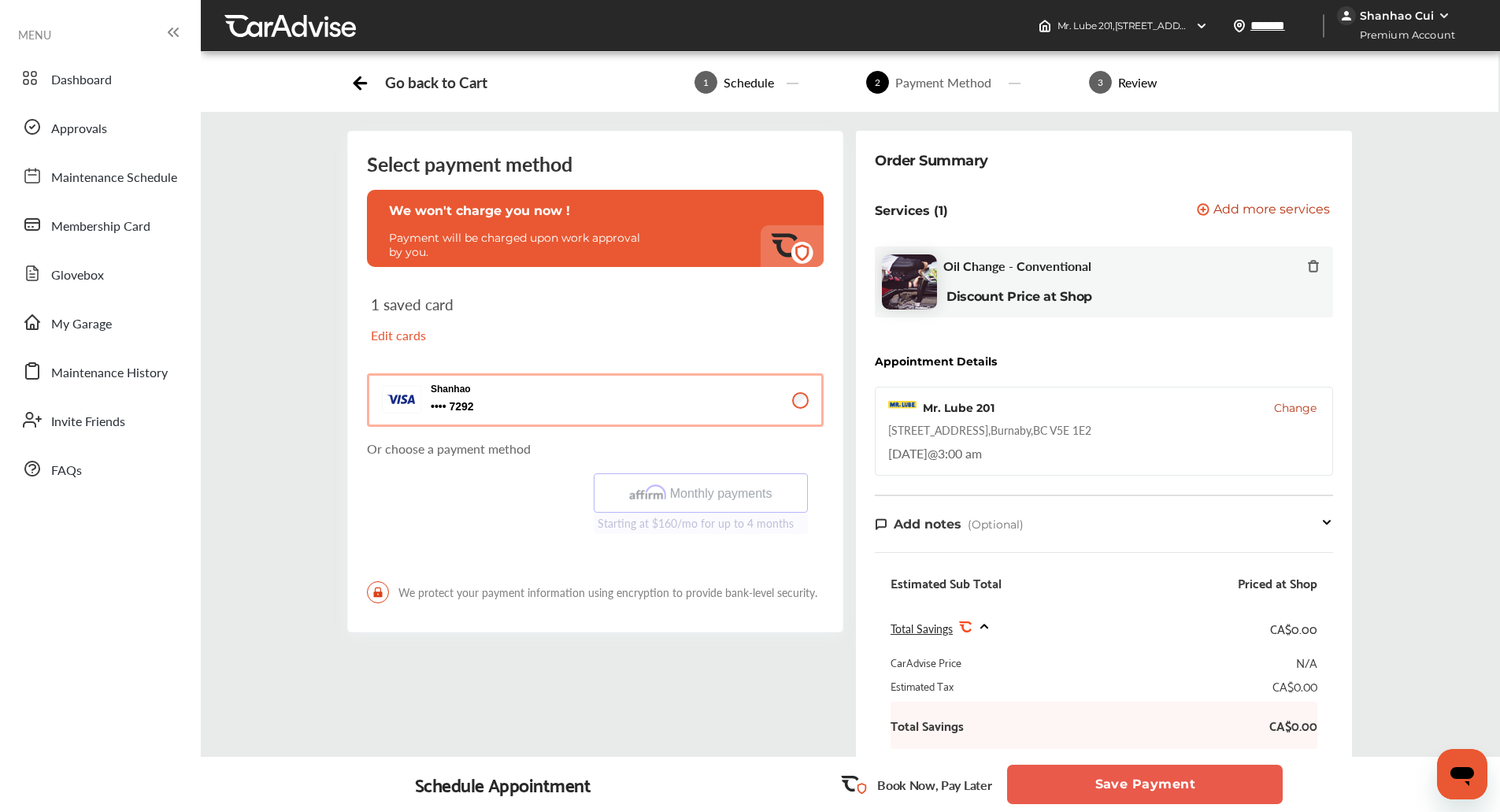
click at [1178, 790] on button "Save Payment" at bounding box center [1144, 783] width 275 height 39
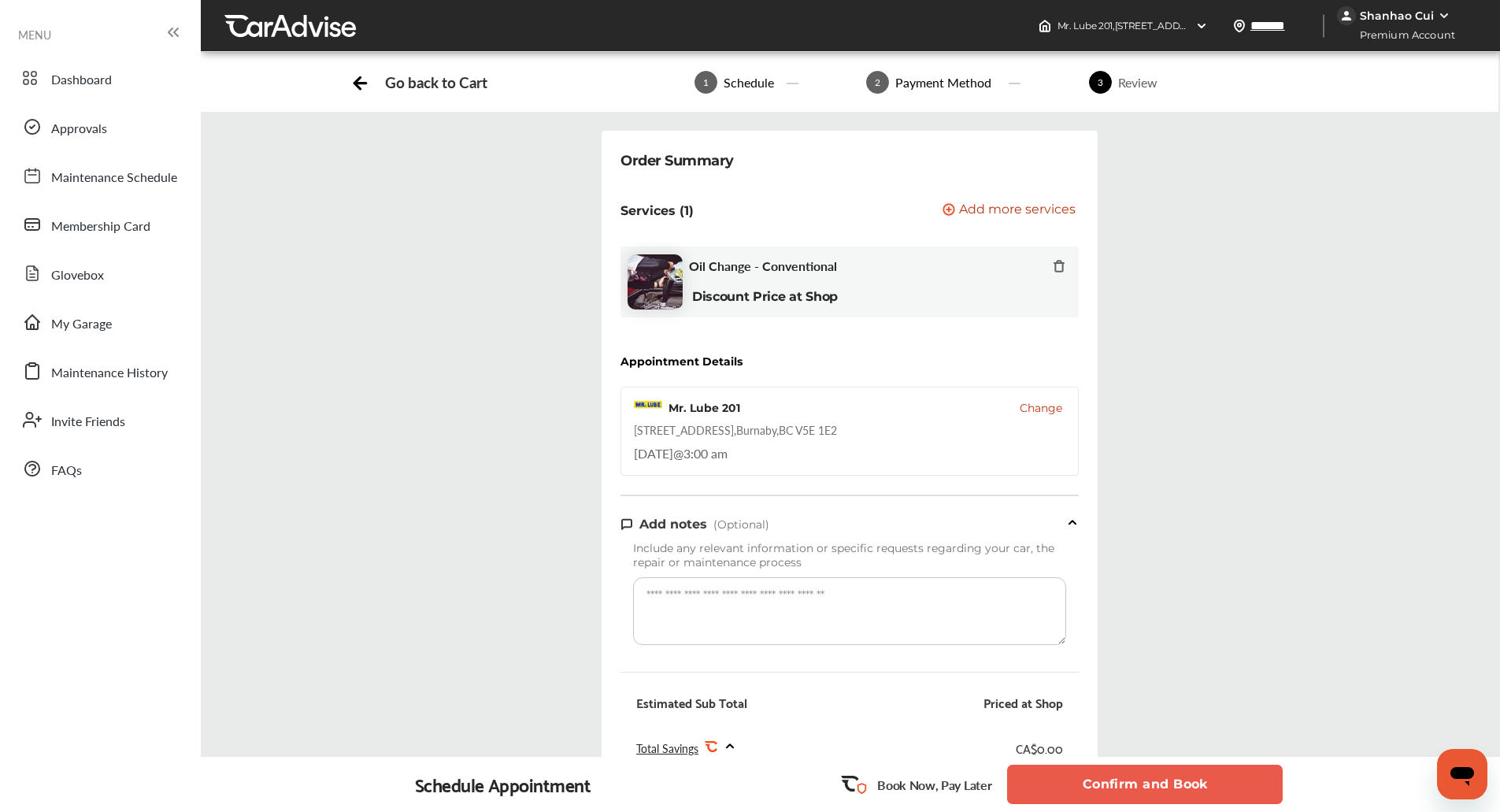
click at [1178, 790] on button "Confirm and Book" at bounding box center [1144, 783] width 275 height 39
